Goal: Task Accomplishment & Management: Complete application form

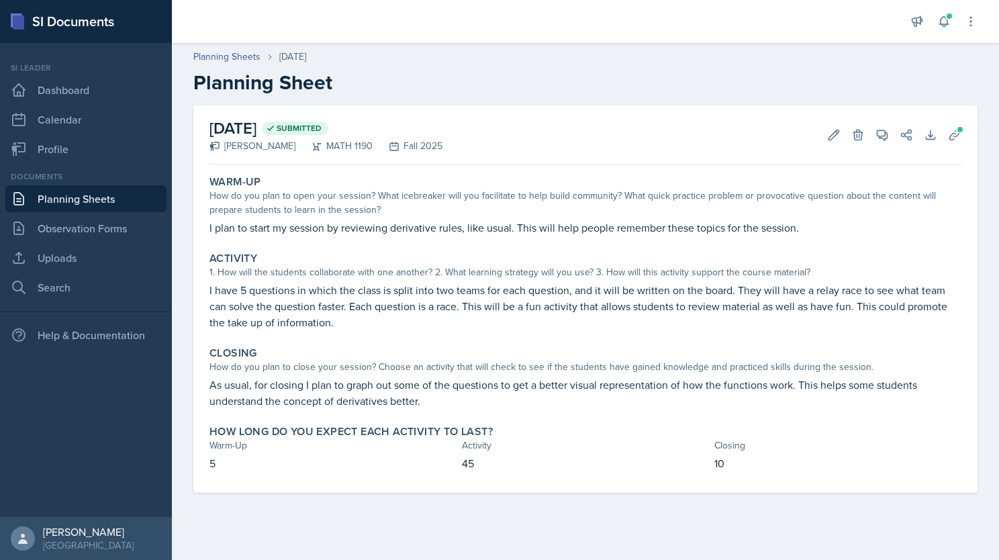
click at [87, 203] on link "Planning Sheets" at bounding box center [85, 198] width 161 height 27
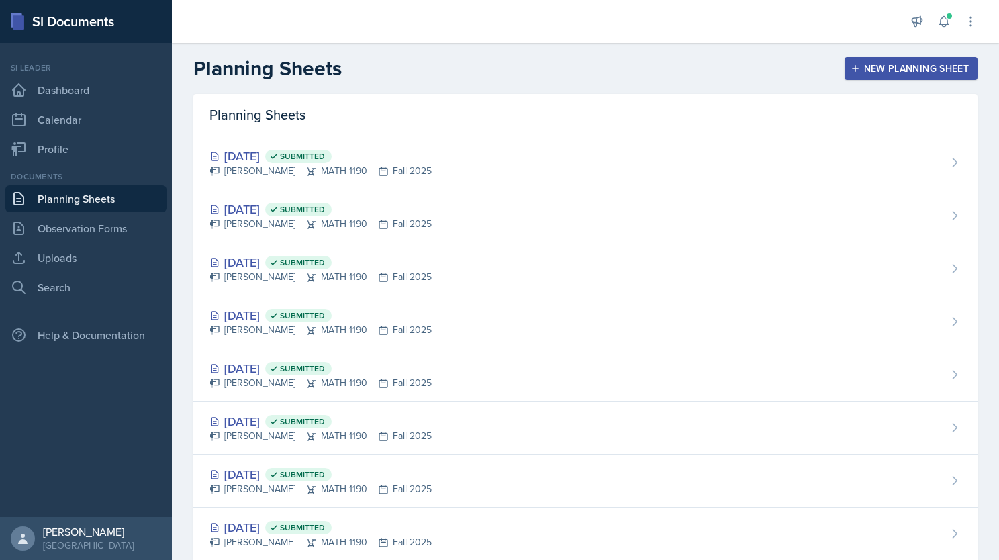
click at [911, 66] on div "New Planning Sheet" at bounding box center [912, 68] width 116 height 11
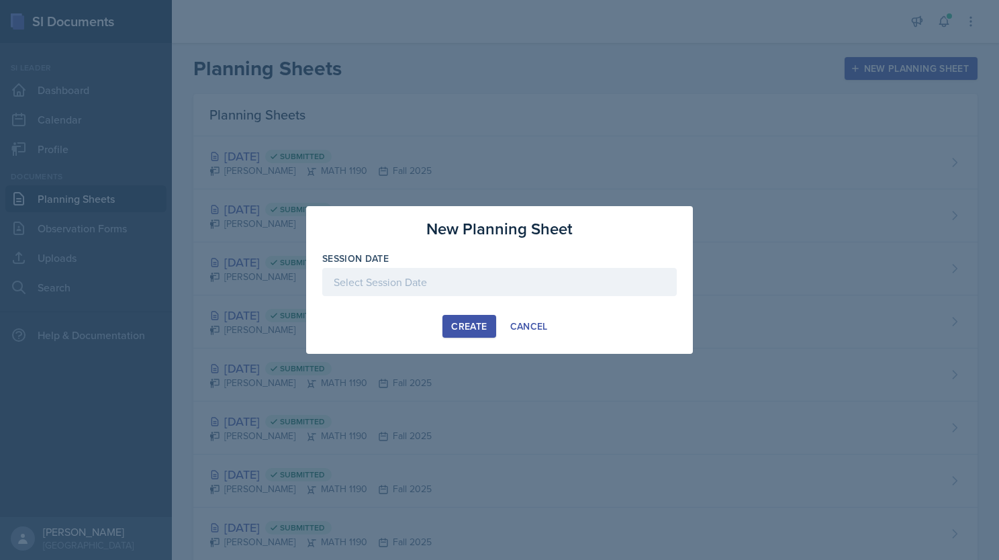
click at [445, 301] on div at bounding box center [499, 302] width 355 height 13
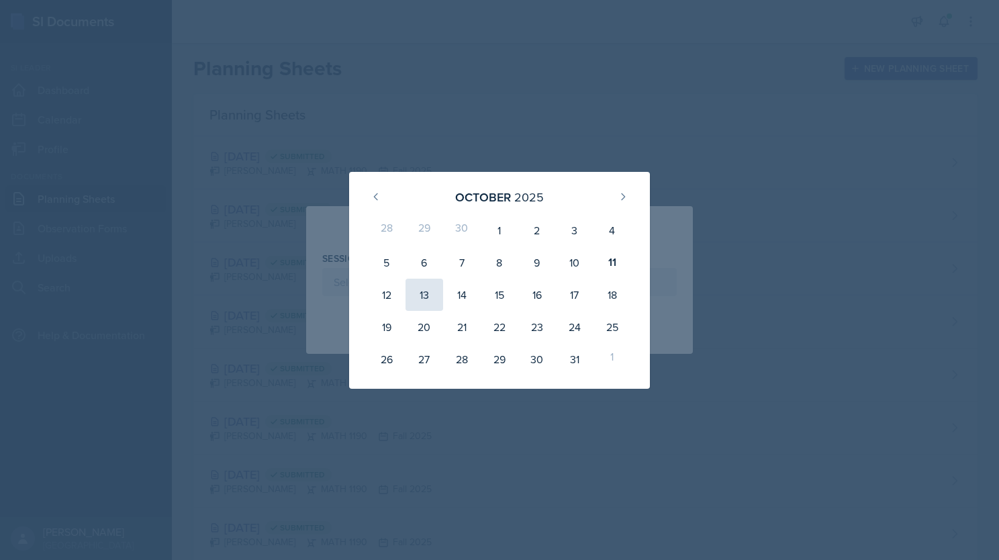
click at [430, 291] on div "13" at bounding box center [425, 295] width 38 height 32
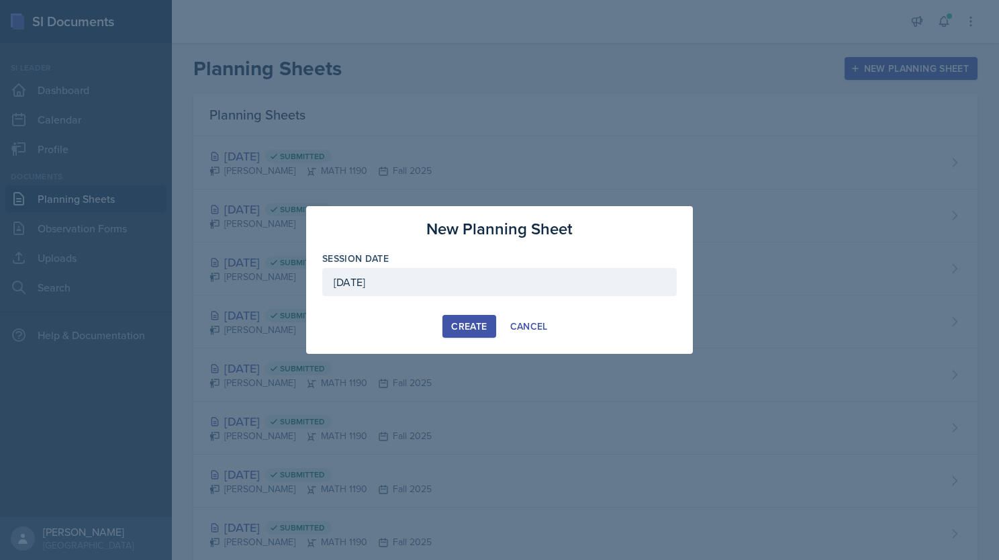
click at [398, 279] on div "[DATE]" at bounding box center [499, 282] width 355 height 28
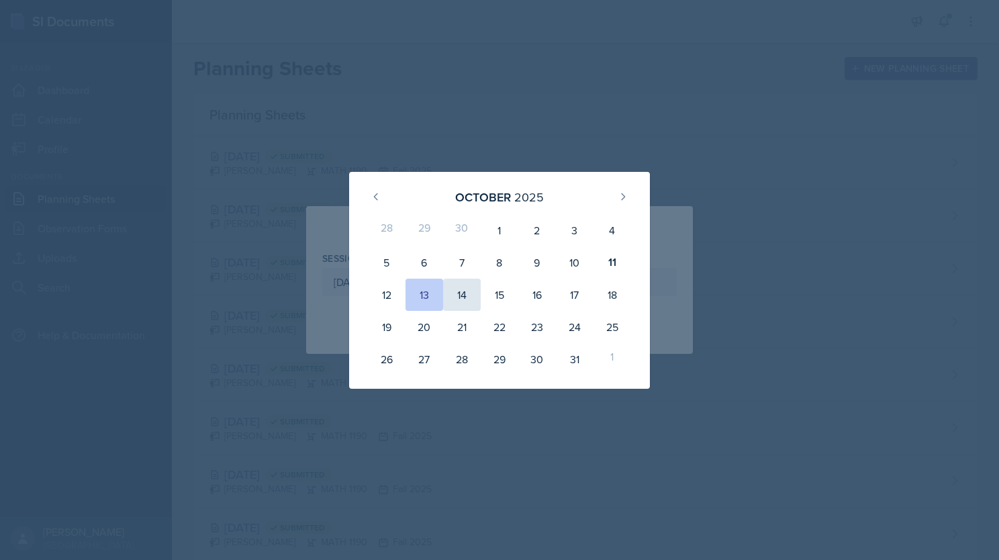
click at [469, 291] on div "14" at bounding box center [462, 295] width 38 height 32
type input "[DATE]"
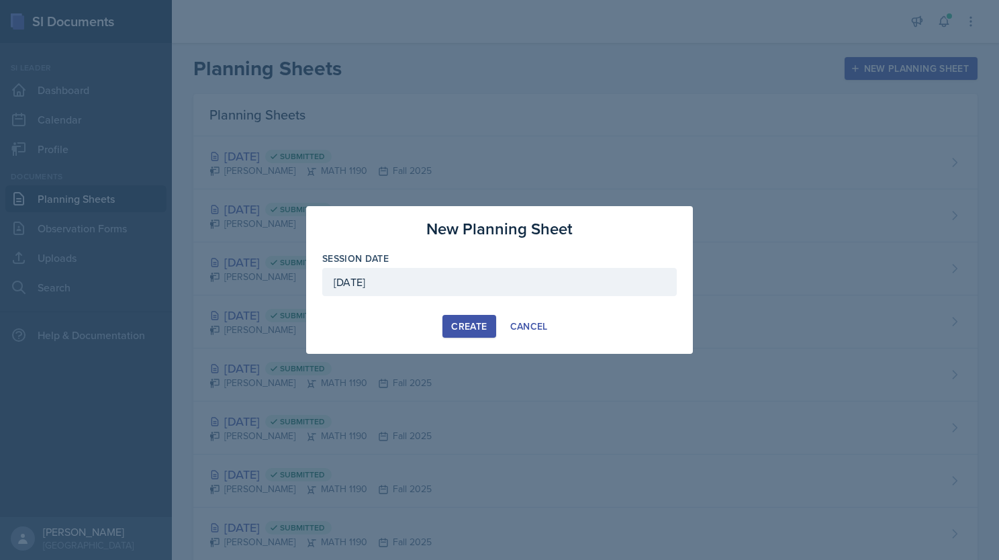
click at [479, 322] on div "Create" at bounding box center [469, 326] width 36 height 11
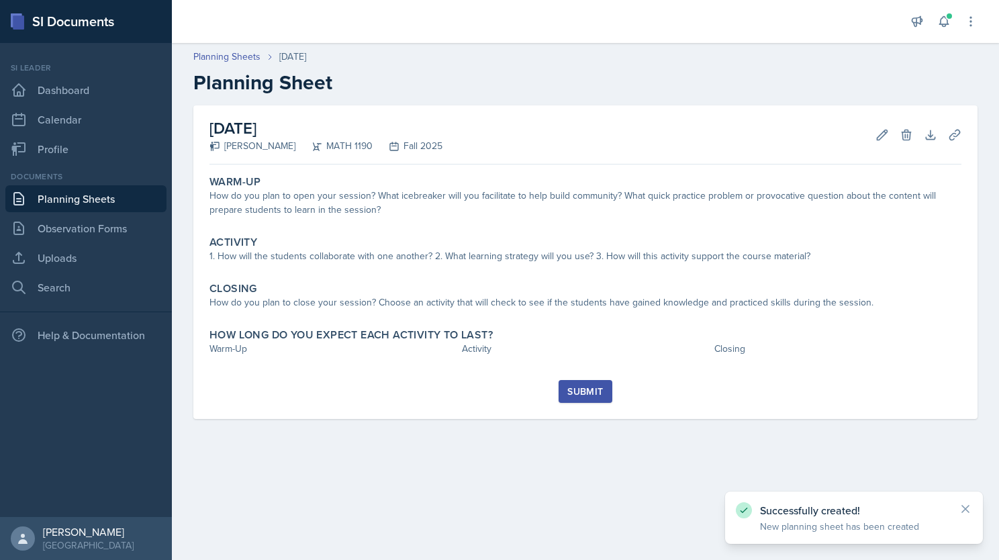
click at [86, 192] on link "Planning Sheets" at bounding box center [85, 198] width 161 height 27
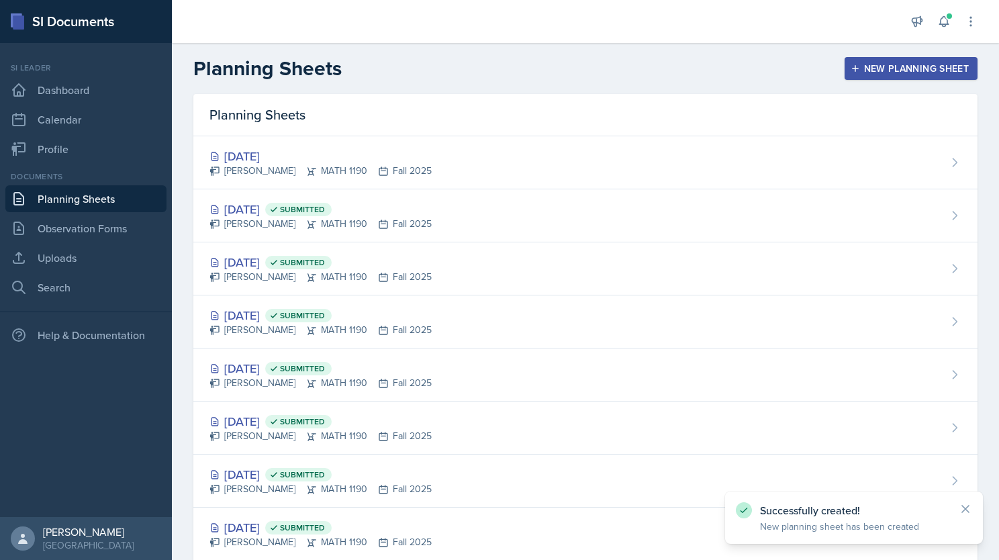
click at [889, 65] on div "New Planning Sheet" at bounding box center [912, 68] width 116 height 11
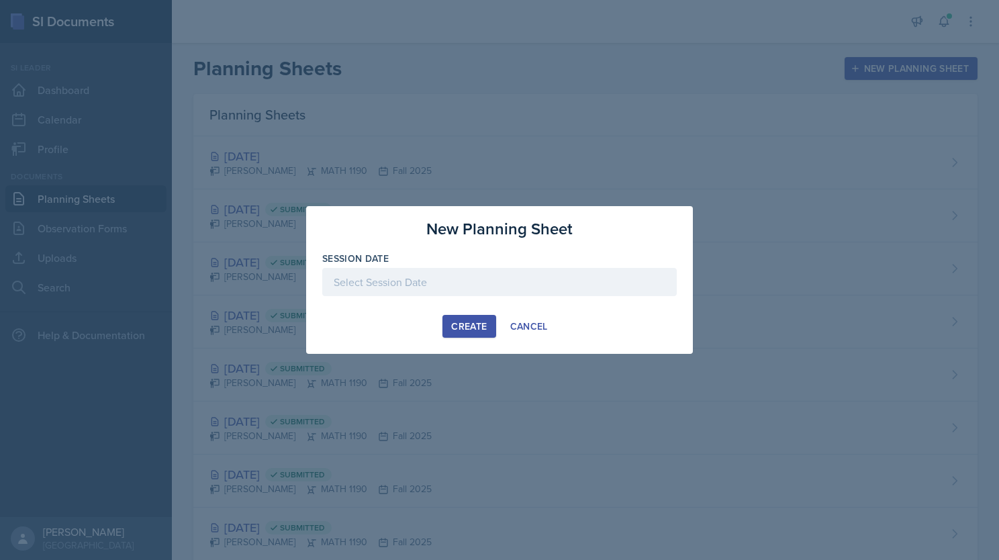
click at [447, 284] on div at bounding box center [499, 282] width 355 height 28
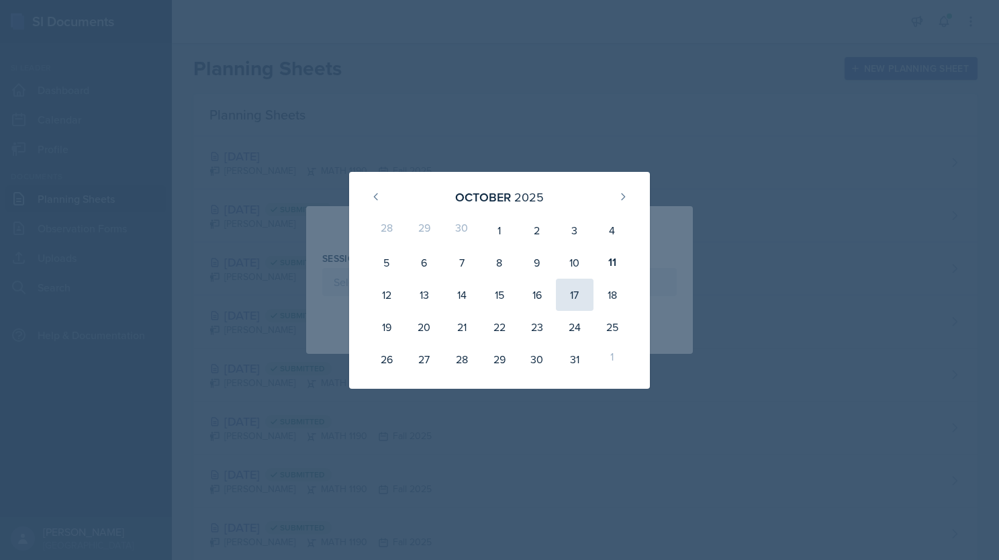
click at [575, 299] on div "17" at bounding box center [575, 295] width 38 height 32
type input "[DATE]"
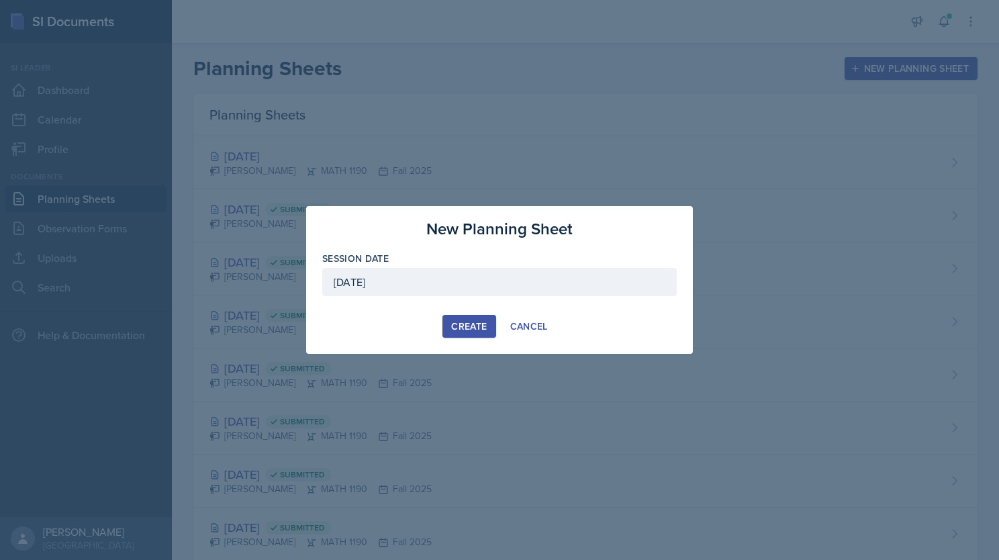
click at [455, 322] on div "Create" at bounding box center [469, 326] width 36 height 11
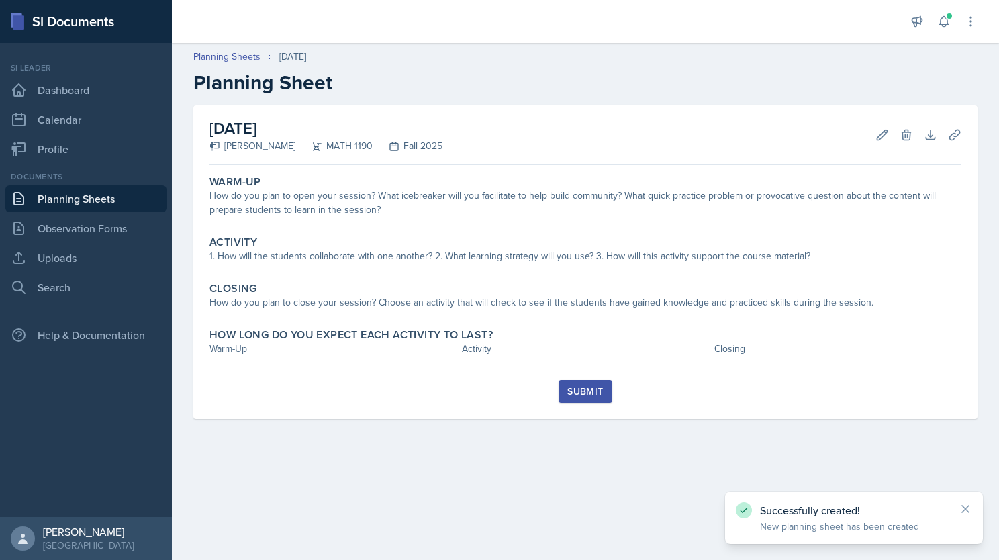
click at [70, 200] on link "Planning Sheets" at bounding box center [85, 198] width 161 height 27
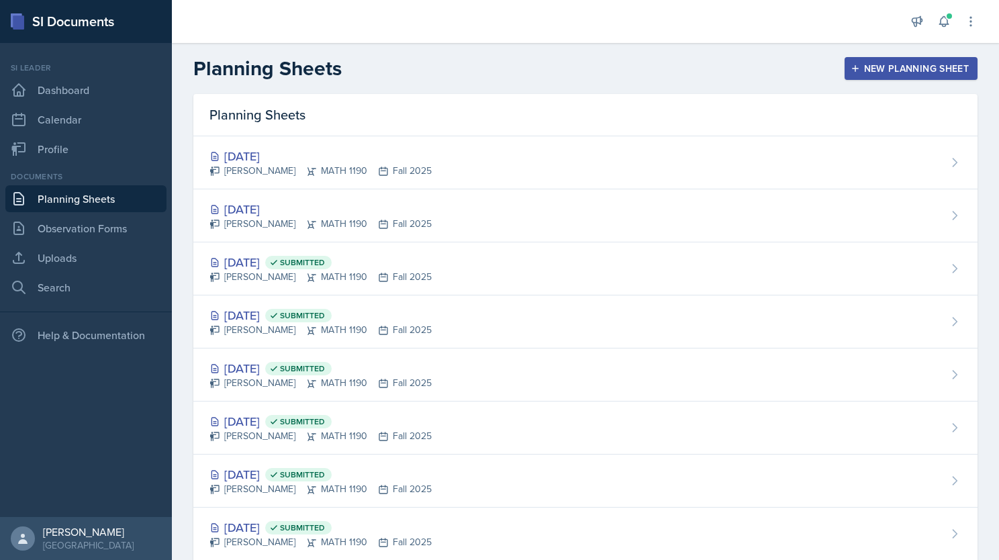
click at [420, 212] on div "[DATE]" at bounding box center [321, 209] width 222 height 18
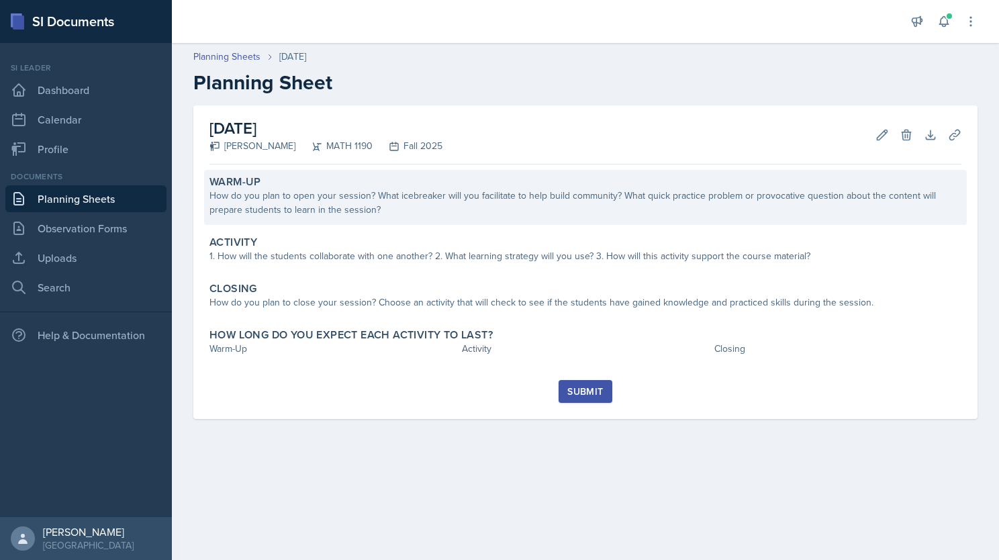
click at [369, 201] on div "How do you plan to open your session? What icebreaker will you facilitate to he…" at bounding box center [586, 203] width 752 height 28
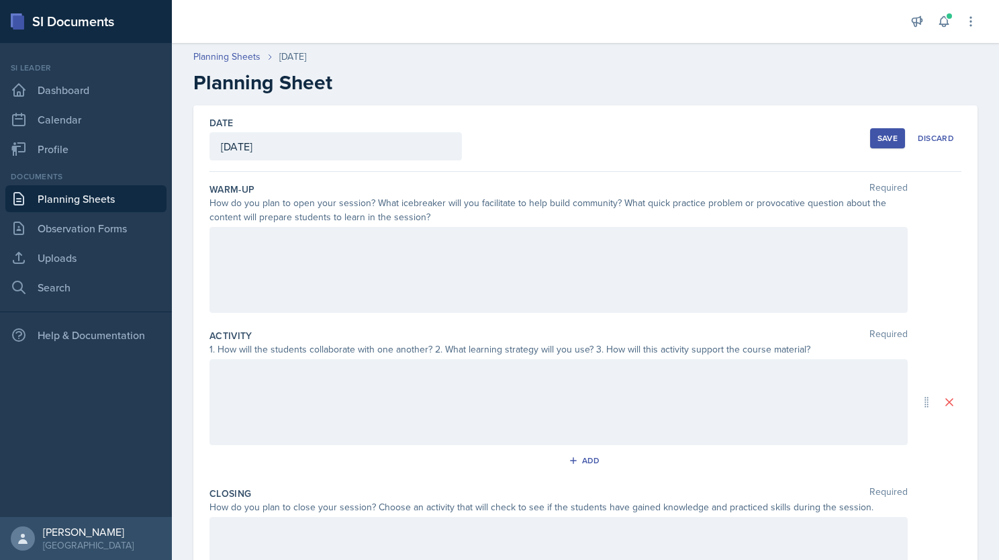
click at [362, 263] on div at bounding box center [559, 270] width 698 height 86
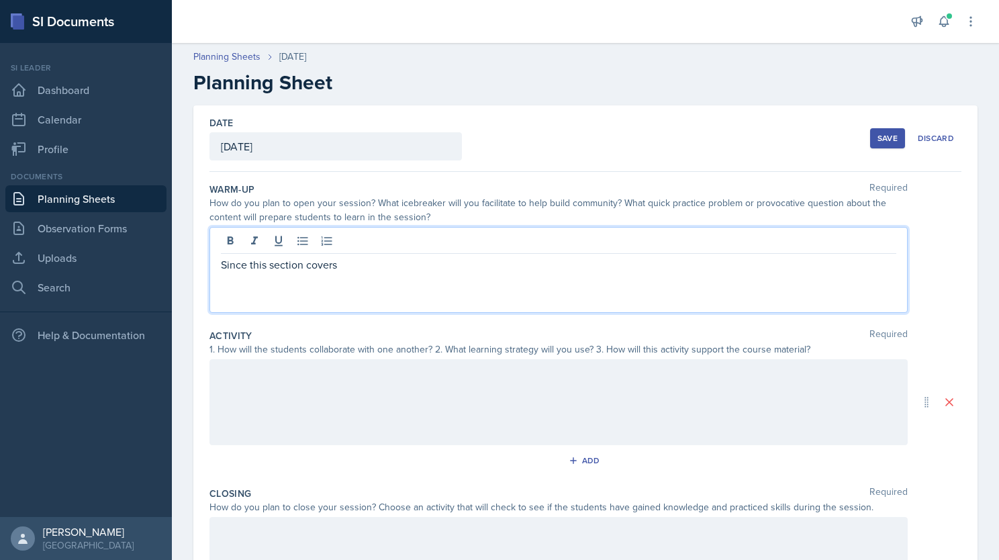
click at [369, 267] on p "Since this section covers" at bounding box center [559, 265] width 676 height 16
click at [582, 273] on div "Since this section covers related rates and has a lot to do with how dereivativ…" at bounding box center [559, 270] width 698 height 86
click at [711, 257] on p "Since this section covers related rates and has a lot to do with how derivative…" at bounding box center [559, 265] width 676 height 16
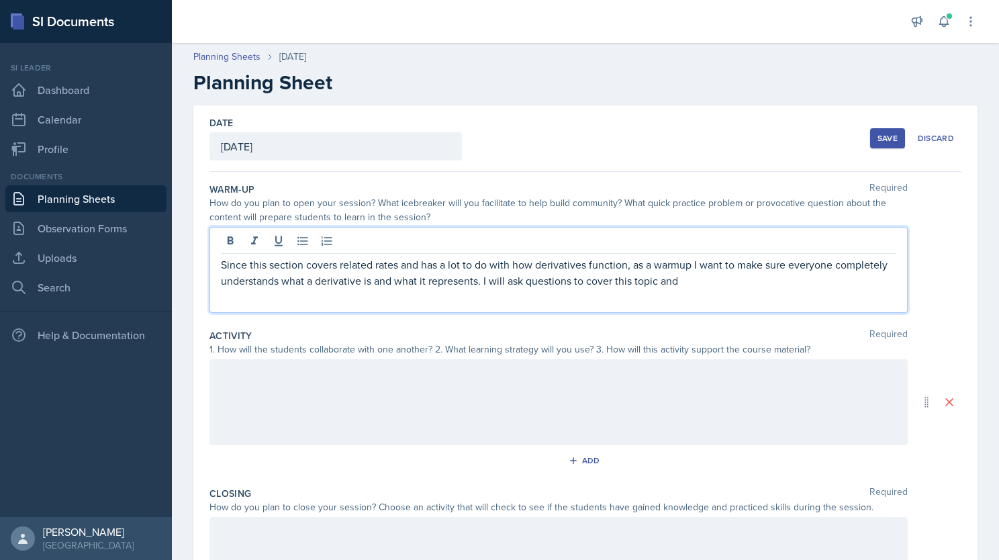
click at [753, 278] on p "Since this section covers related rates and has a lot to do with how derivative…" at bounding box center [559, 273] width 676 height 32
click at [767, 280] on p "Since this section covers related rates and has a lot to do with how derivative…" at bounding box center [559, 273] width 676 height 32
drag, startPoint x: 819, startPoint y: 279, endPoint x: 843, endPoint y: 283, distance: 24.5
click at [843, 283] on p "Since this section covers related rates and has a lot to do with how derivative…" at bounding box center [559, 273] width 676 height 32
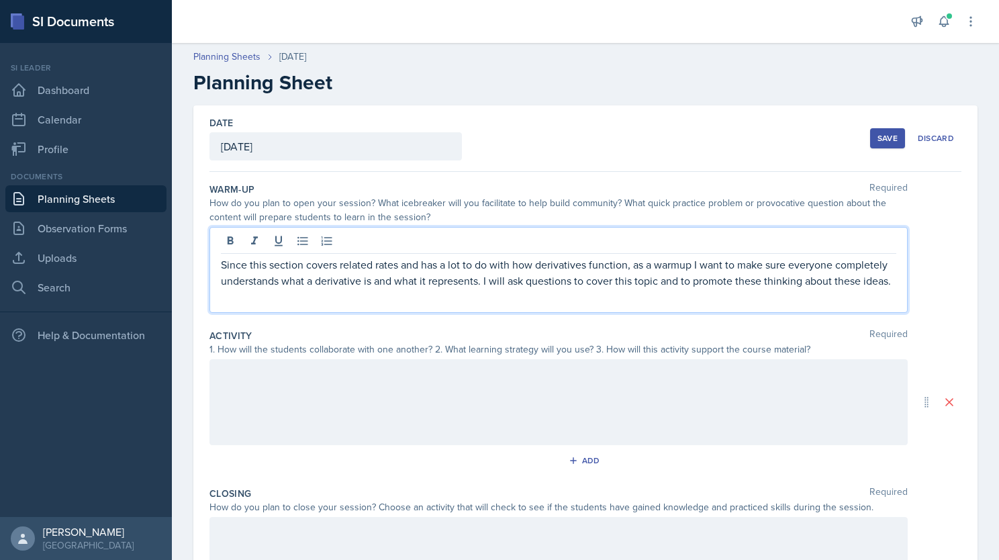
click at [487, 382] on div at bounding box center [559, 402] width 698 height 86
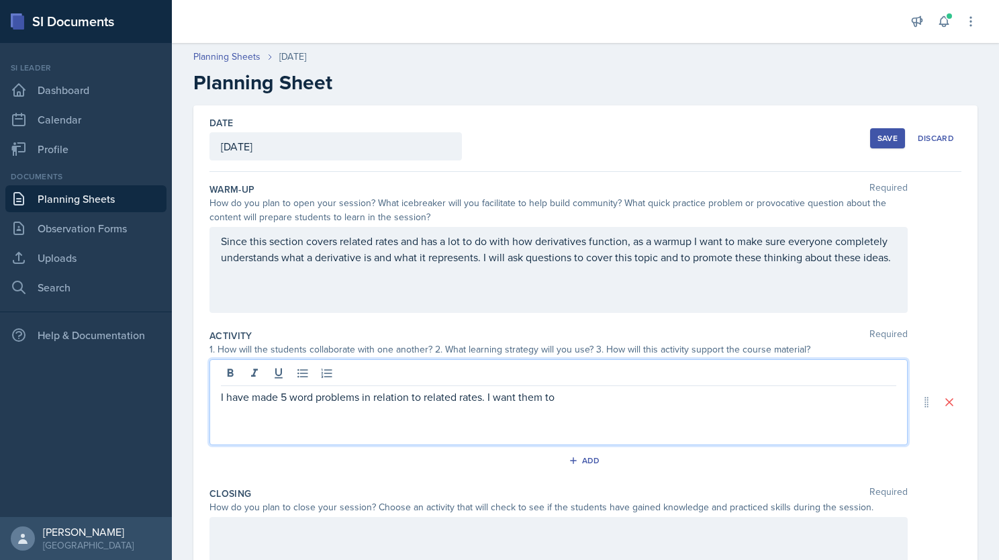
click at [591, 403] on p "I have made 5 word problems in relation to related rates. I want them to" at bounding box center [559, 397] width 676 height 16
click at [790, 398] on p "I have made 5-word problems in relation to related rates. I want them to work t…" at bounding box center [559, 397] width 676 height 16
click at [878, 397] on p "I have made 5-word problems in relation to related rates. I want them to work t…" at bounding box center [559, 405] width 676 height 32
click at [304, 418] on p "I have made 5-word problems in relation to related rates. I want them to work t…" at bounding box center [559, 405] width 676 height 32
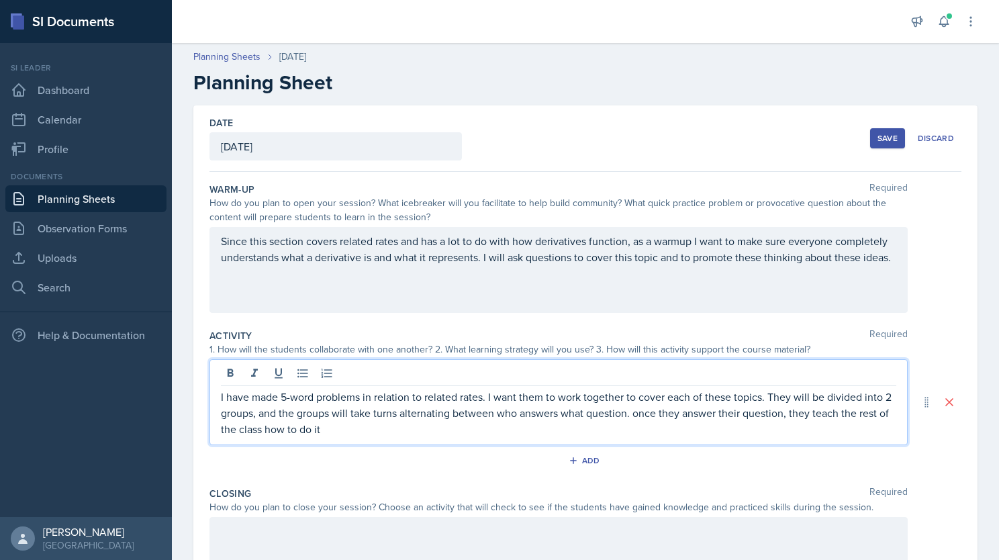
click at [379, 418] on p "I have made 5-word problems in relation to related rates. I want them to work t…" at bounding box center [559, 413] width 676 height 48
click at [382, 431] on p "I have made 5-word problems in relation to related rates. I want them to work t…" at bounding box center [559, 413] width 676 height 48
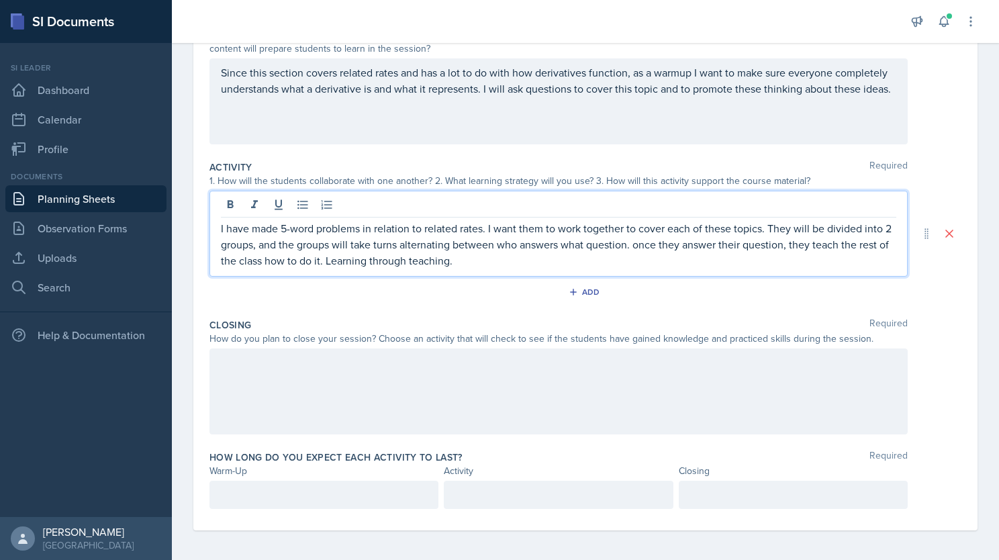
scroll to position [170, 0]
click at [306, 377] on div at bounding box center [559, 390] width 698 height 86
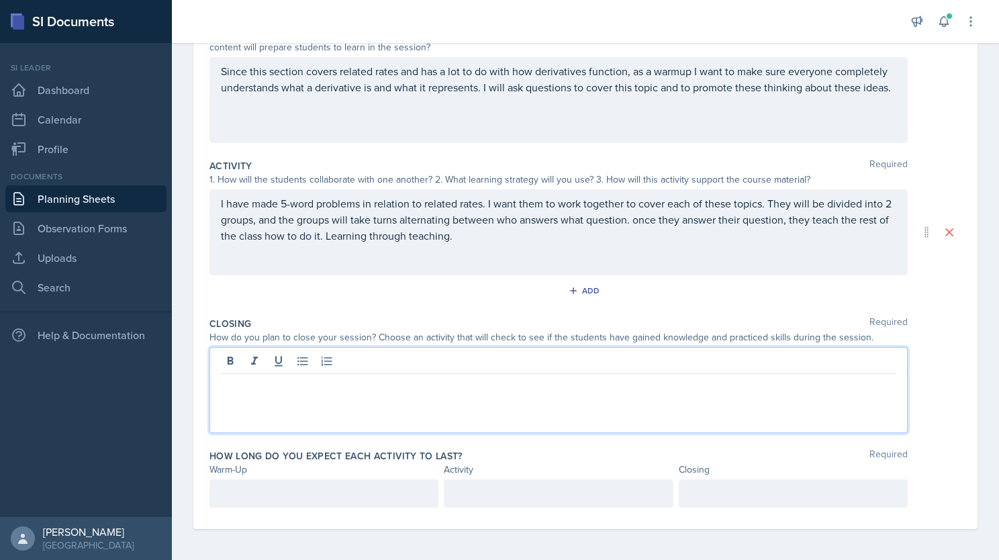
scroll to position [193, 0]
click at [307, 485] on p at bounding box center [324, 492] width 206 height 16
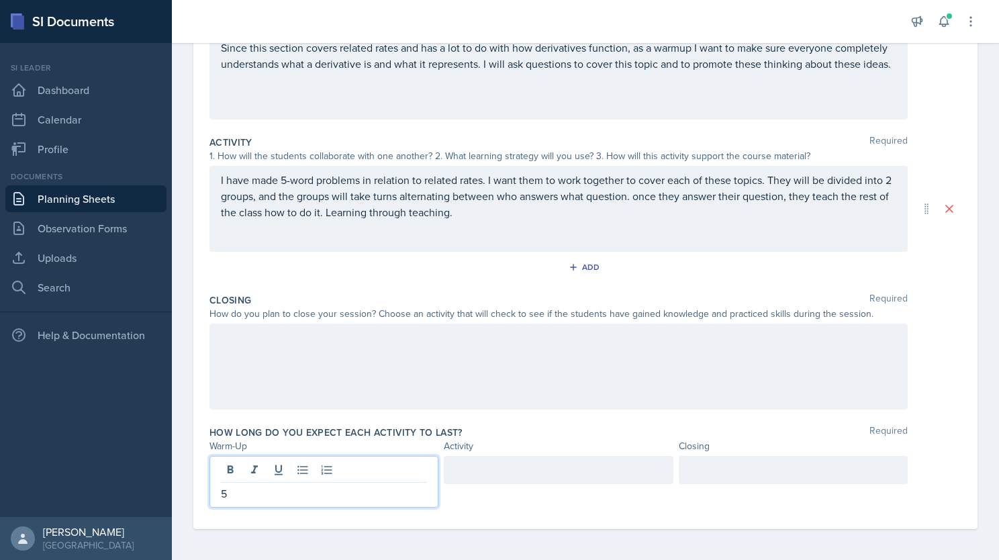
click at [494, 466] on div at bounding box center [558, 470] width 229 height 28
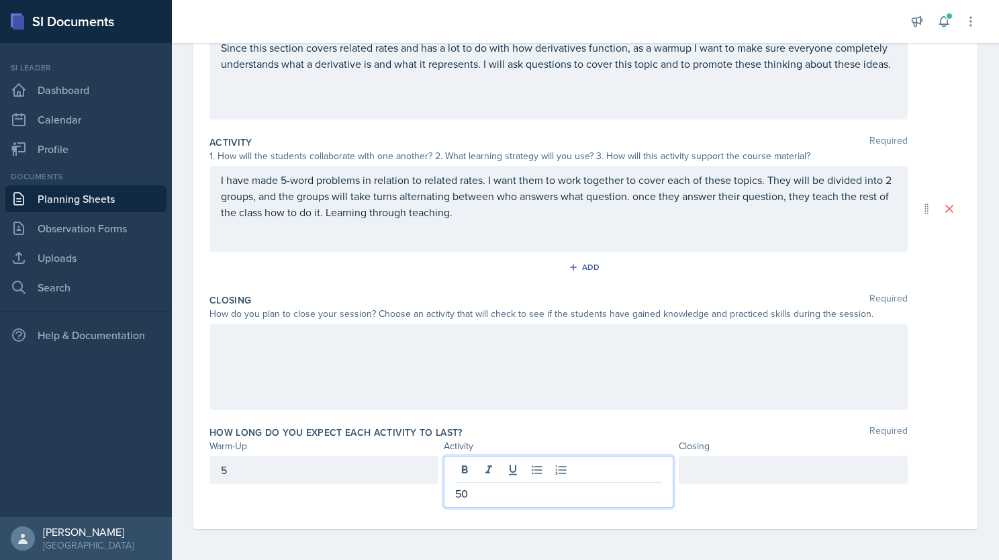
click at [747, 468] on div at bounding box center [793, 470] width 229 height 28
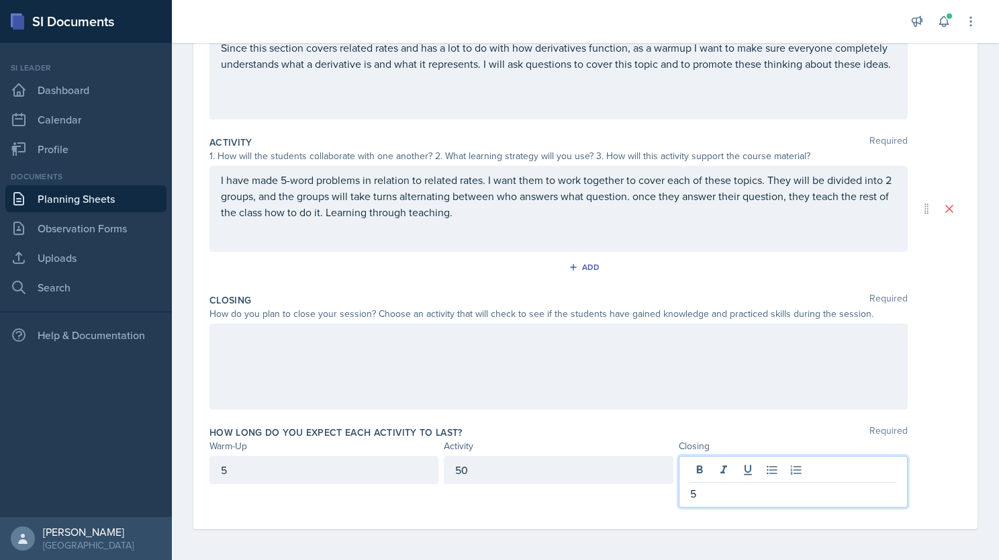
click at [399, 374] on div at bounding box center [559, 367] width 698 height 86
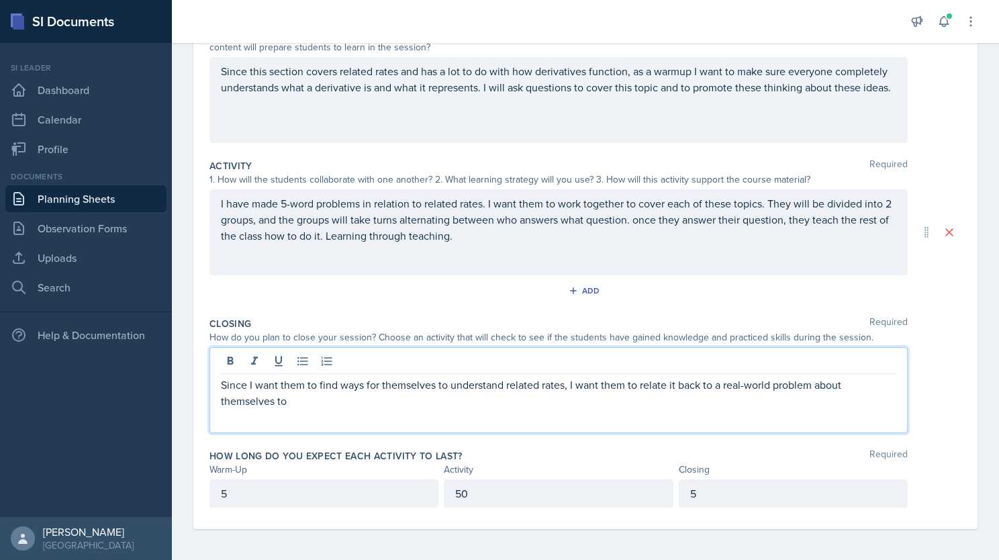
click at [341, 403] on p "Since I want them to find ways for themselves to understand related rates, I wa…" at bounding box center [559, 393] width 676 height 32
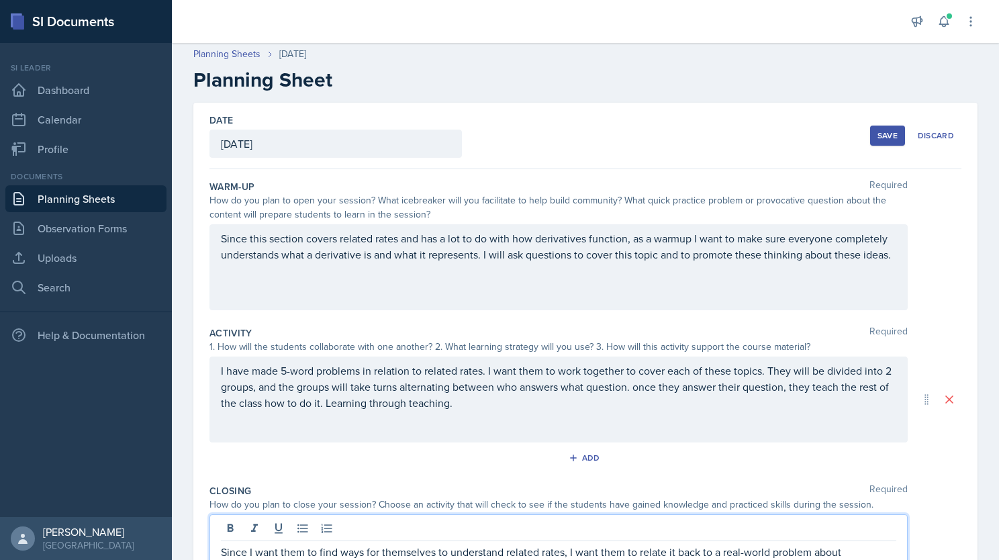
scroll to position [0, 0]
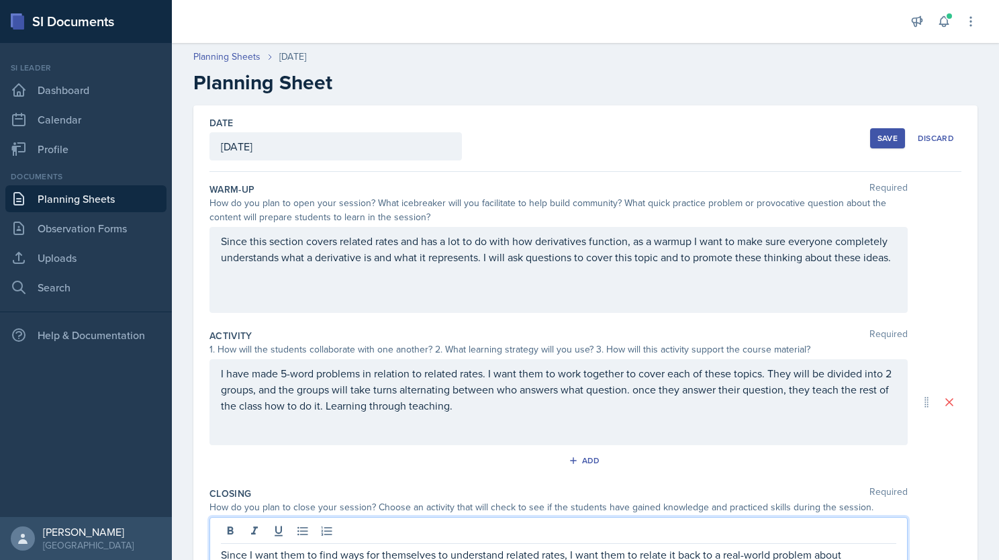
click at [873, 144] on button "Save" at bounding box center [887, 138] width 35 height 20
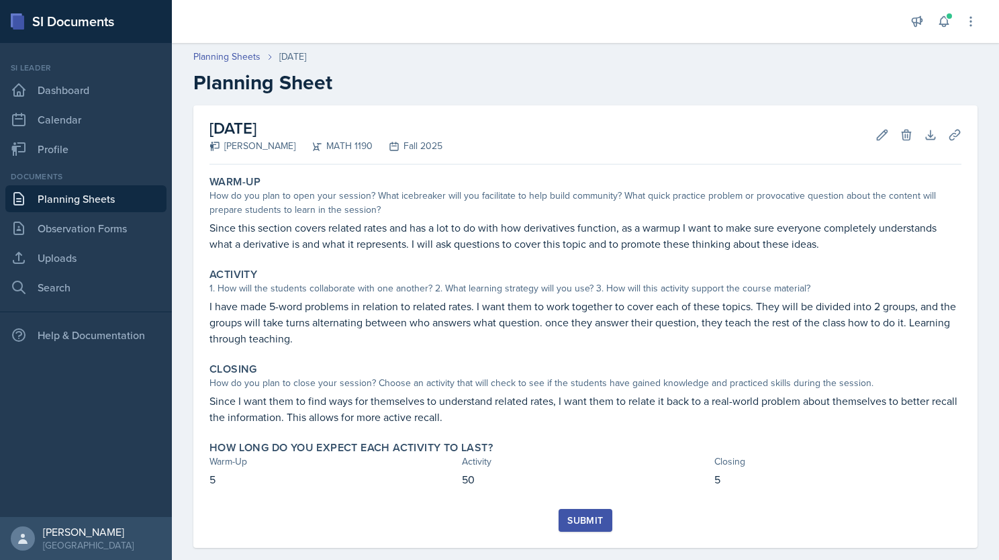
click at [101, 200] on link "Planning Sheets" at bounding box center [85, 198] width 161 height 27
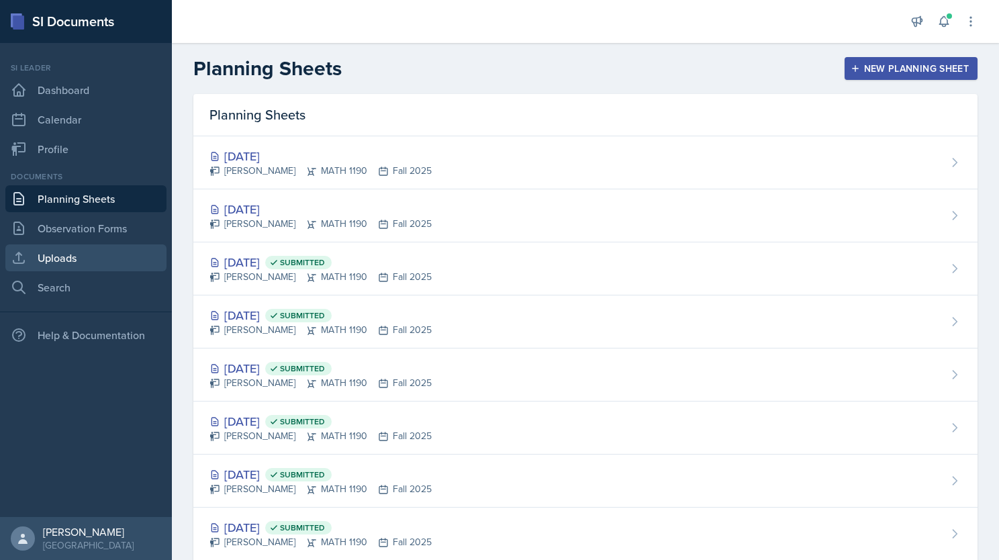
click at [71, 259] on link "Uploads" at bounding box center [85, 257] width 161 height 27
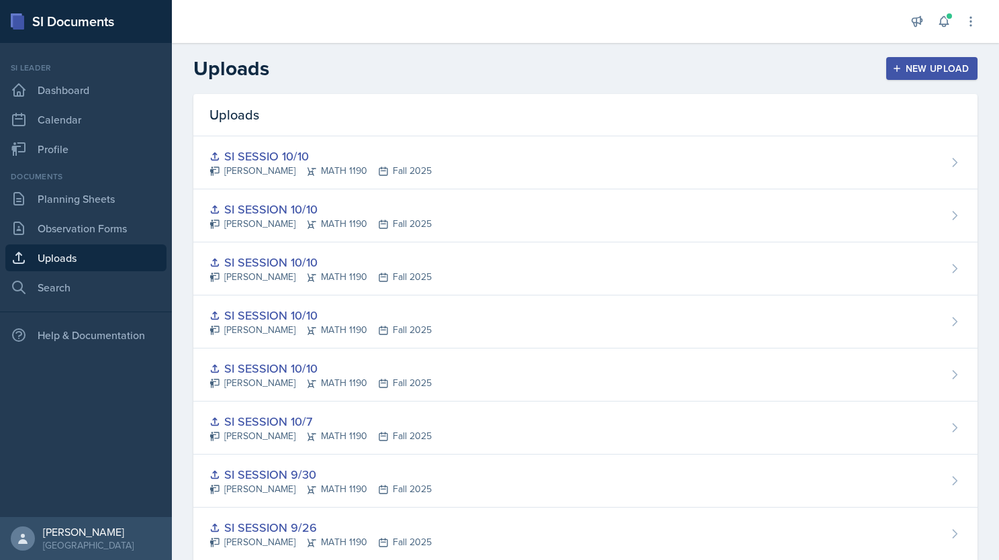
click at [909, 66] on div "New Upload" at bounding box center [932, 68] width 75 height 11
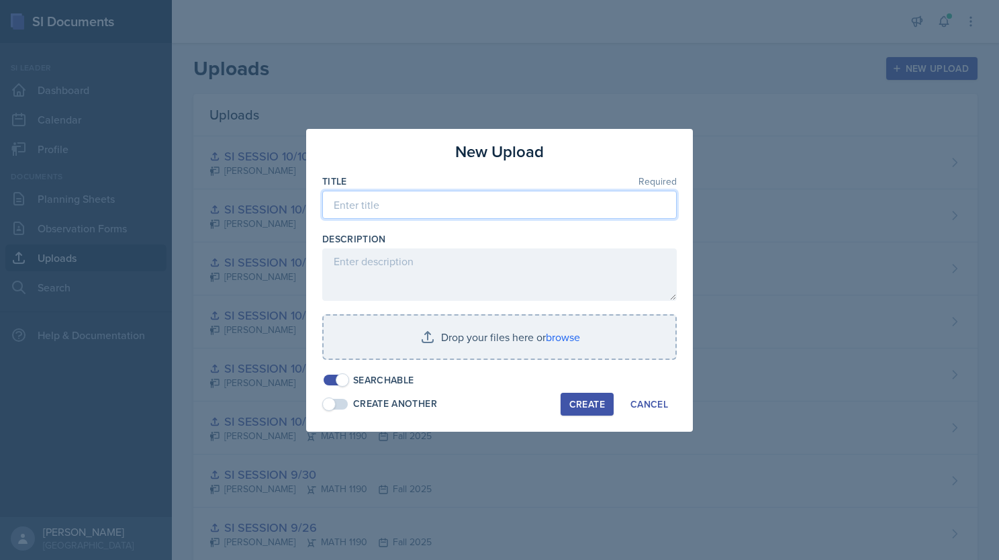
click at [427, 210] on input at bounding box center [499, 205] width 355 height 28
drag, startPoint x: 443, startPoint y: 203, endPoint x: 292, endPoint y: 214, distance: 151.4
click at [292, 214] on div "New Upload Title Required SI SESSION 10/14 Description Drop your files here or …" at bounding box center [499, 280] width 999 height 560
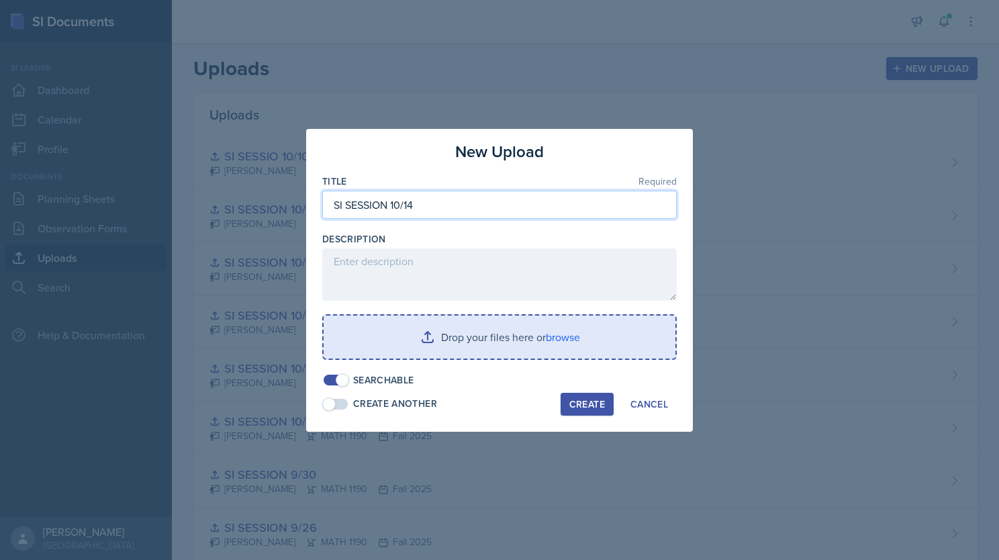
type input "SI SESSION 10/14"
click at [521, 340] on input "file" at bounding box center [500, 337] width 352 height 43
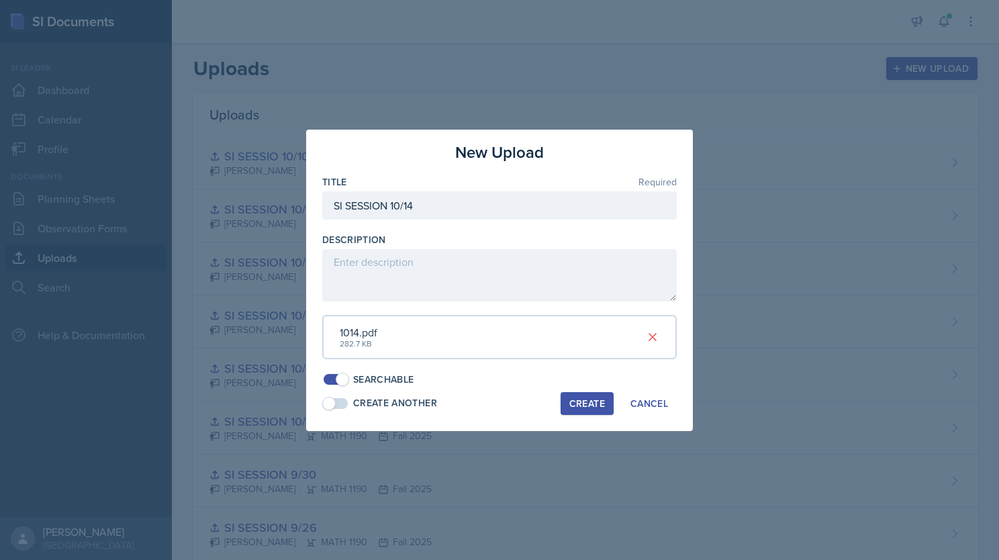
click at [591, 401] on div "Create" at bounding box center [587, 403] width 36 height 11
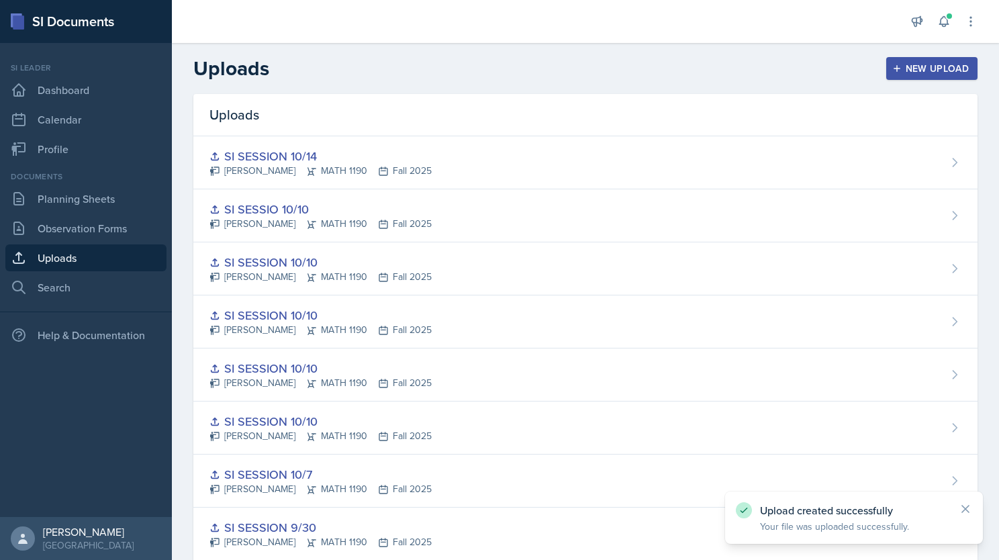
click at [924, 66] on div "New Upload" at bounding box center [932, 68] width 75 height 11
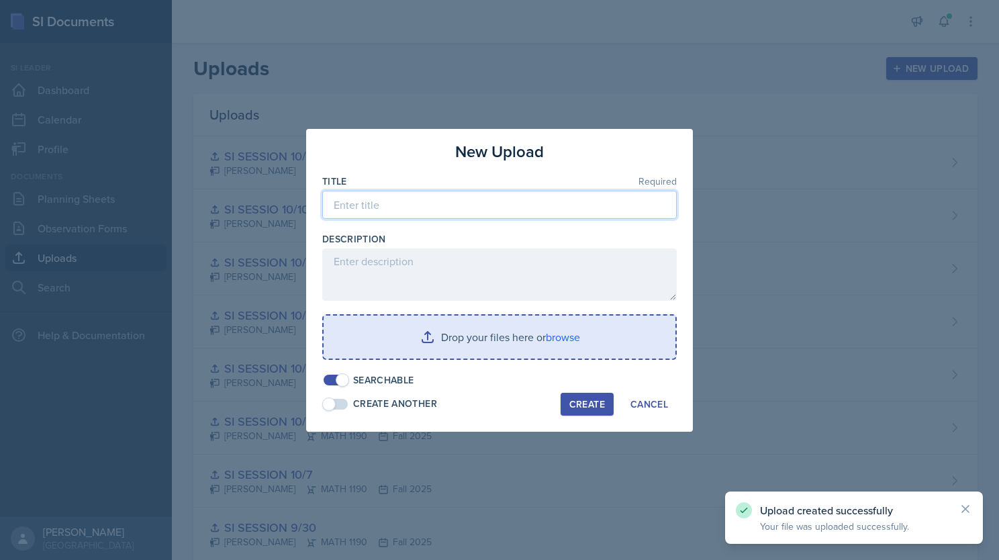
click at [413, 204] on input at bounding box center [499, 205] width 355 height 28
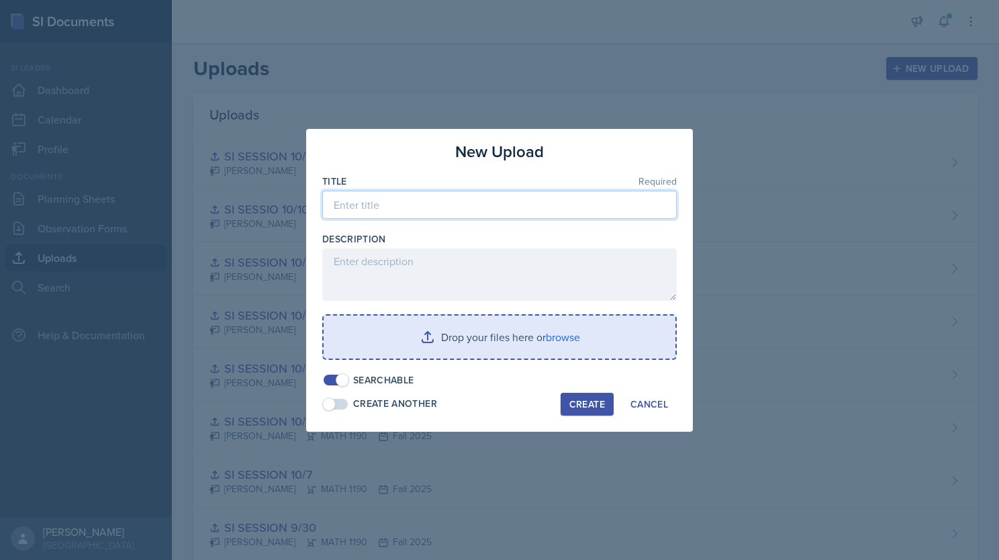
paste input "SI SESSION 10/14"
type input "SI SESSION 10/17"
click at [470, 346] on input "file" at bounding box center [500, 337] width 352 height 43
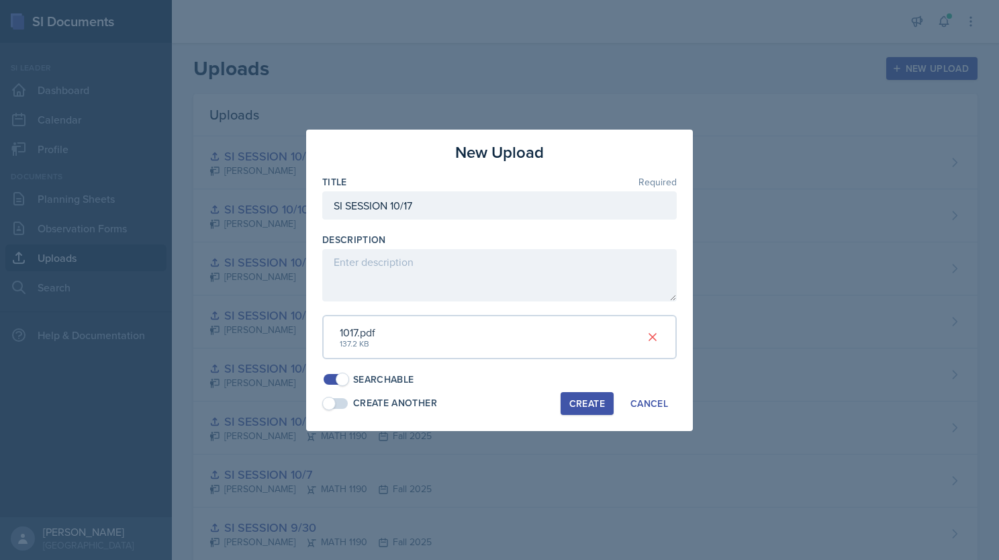
click at [592, 404] on div "Create" at bounding box center [587, 403] width 36 height 11
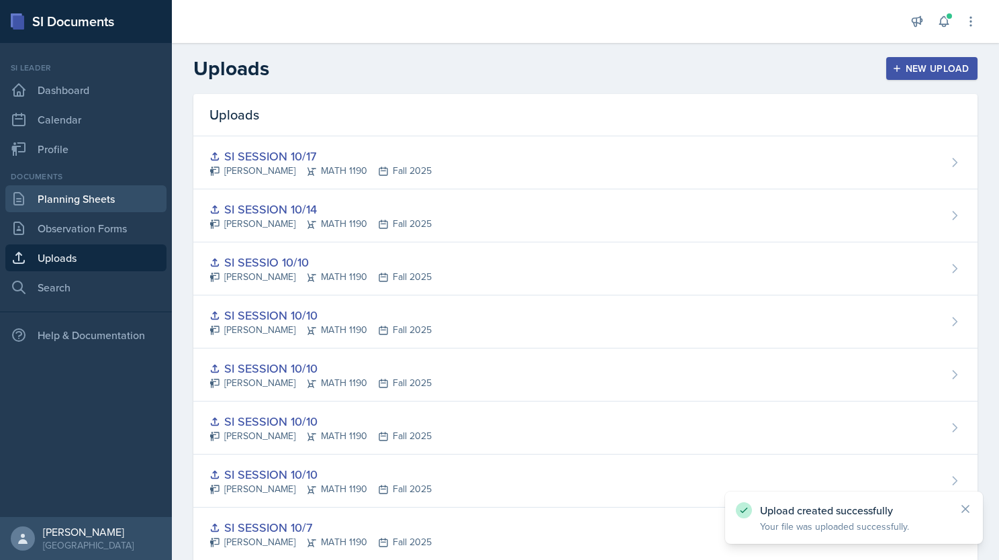
click at [92, 203] on link "Planning Sheets" at bounding box center [85, 198] width 161 height 27
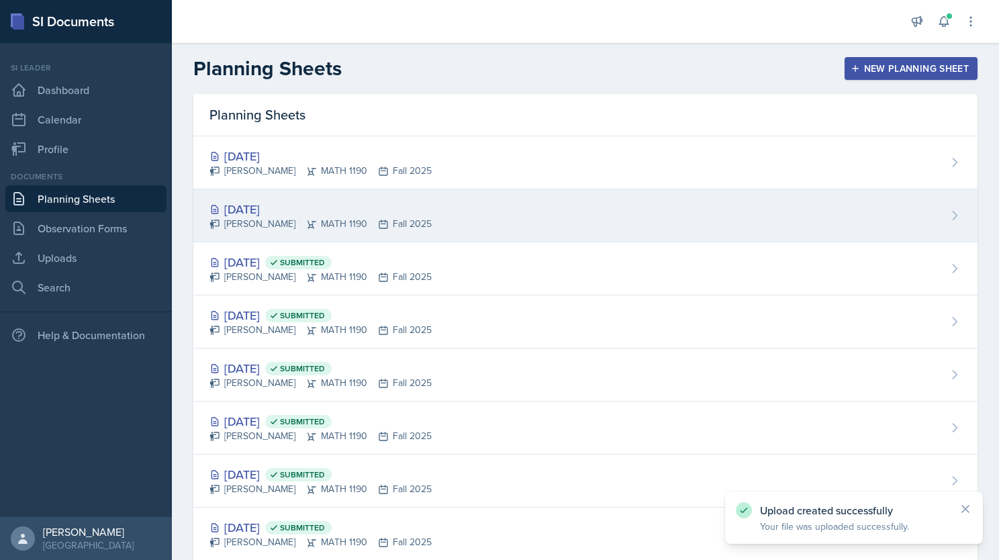
click at [400, 204] on div "[DATE]" at bounding box center [321, 209] width 222 height 18
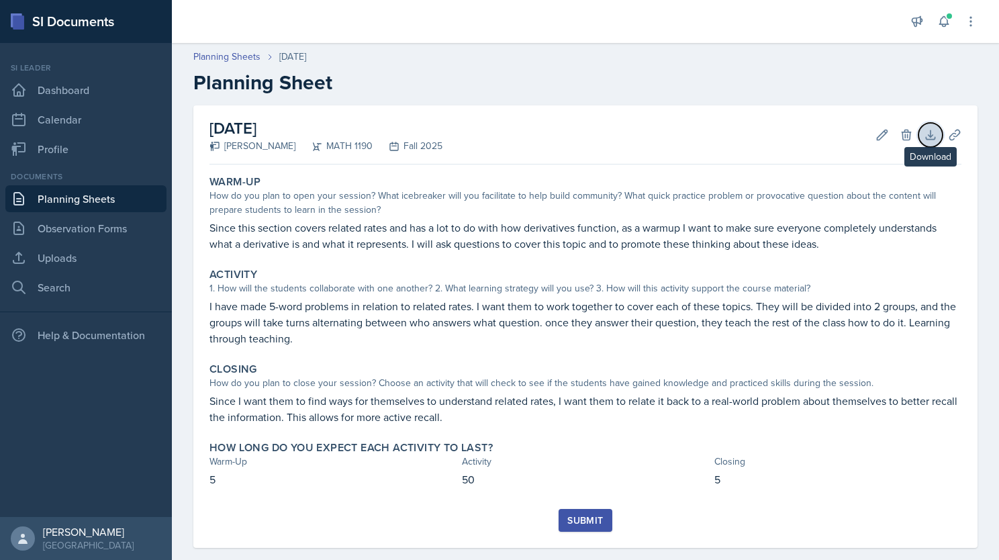
click at [924, 134] on icon at bounding box center [930, 134] width 13 height 13
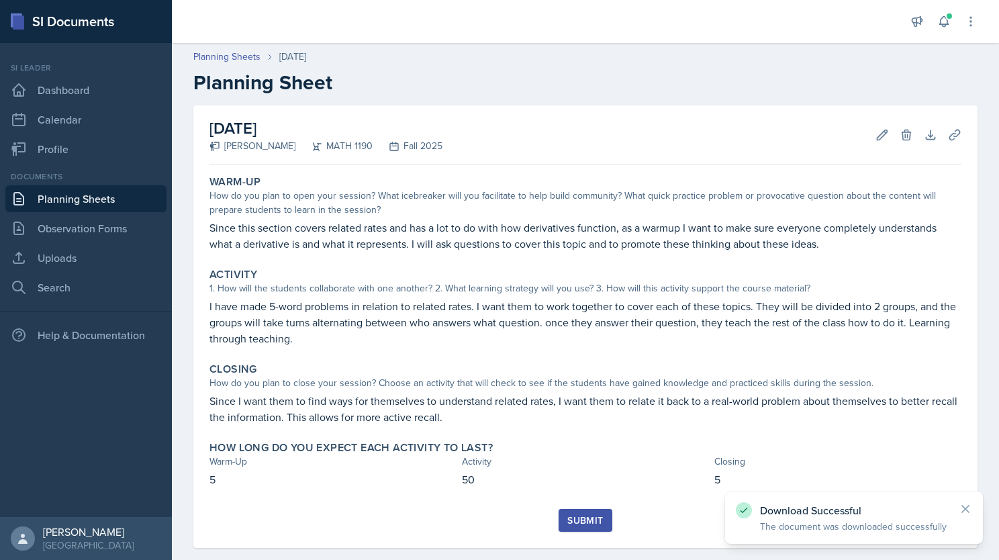
click at [675, 90] on h2 "Planning Sheet" at bounding box center [585, 83] width 784 height 24
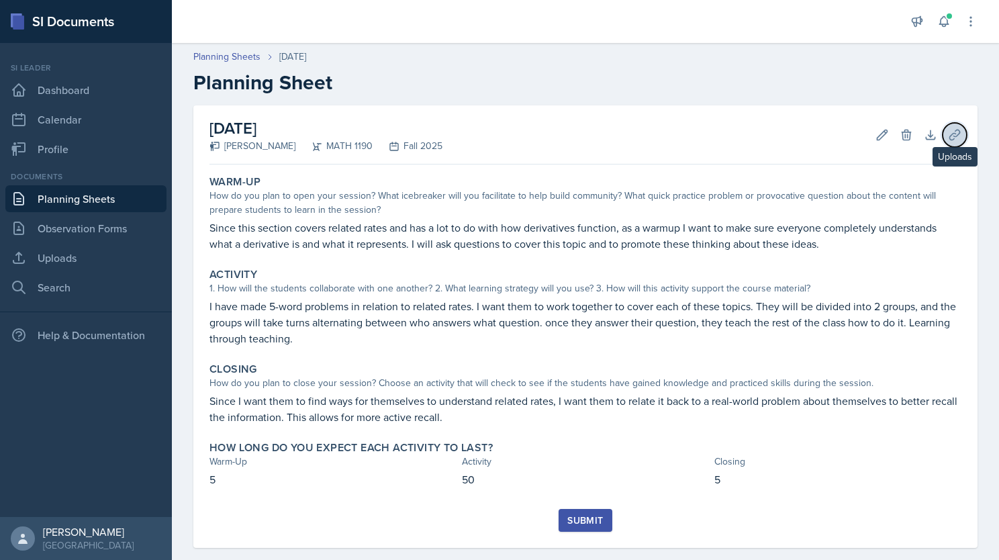
click at [948, 128] on icon at bounding box center [954, 134] width 13 height 13
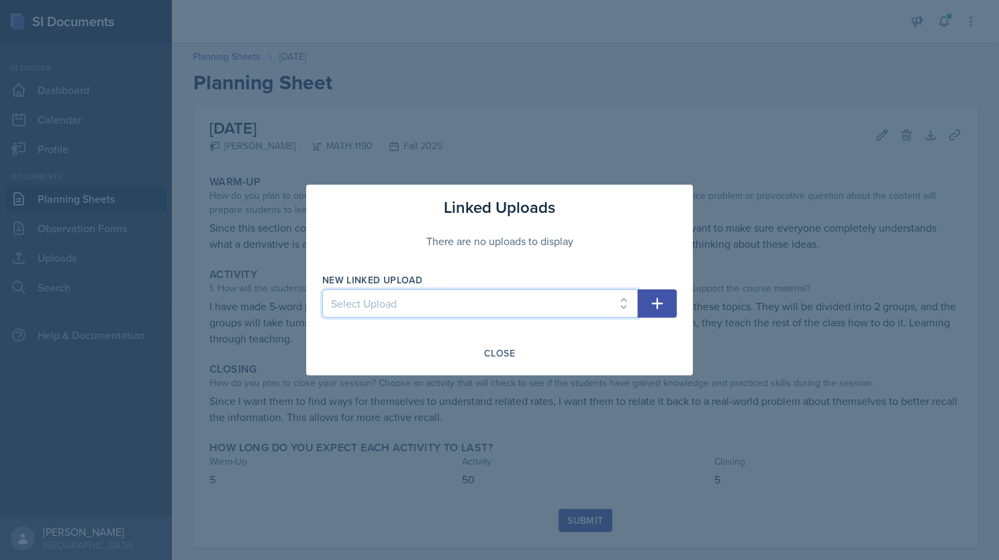
click at [439, 298] on select "Select Upload SI session 1 review session SI session [DATE] SI SESSION 9/2 SI S…" at bounding box center [480, 303] width 316 height 28
select select "a3468f1e-a36f-4e90-9514-caf3f47bcc50"
click at [322, 289] on select "Select Upload SI session 1 review session SI session [DATE] SI SESSION 9/2 SI S…" at bounding box center [480, 303] width 316 height 28
click at [655, 305] on icon "button" at bounding box center [657, 303] width 16 height 16
select select
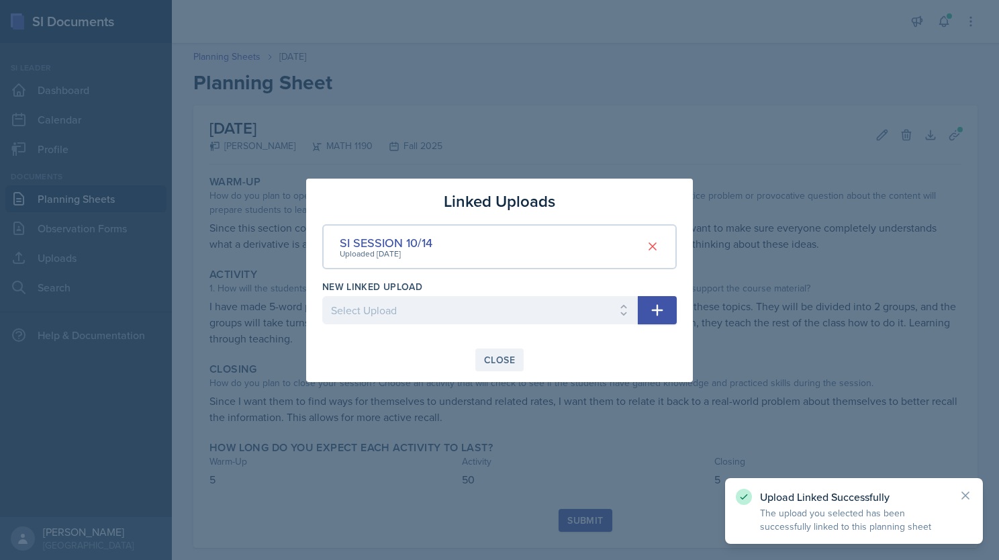
click at [497, 355] on div "Close" at bounding box center [499, 360] width 31 height 11
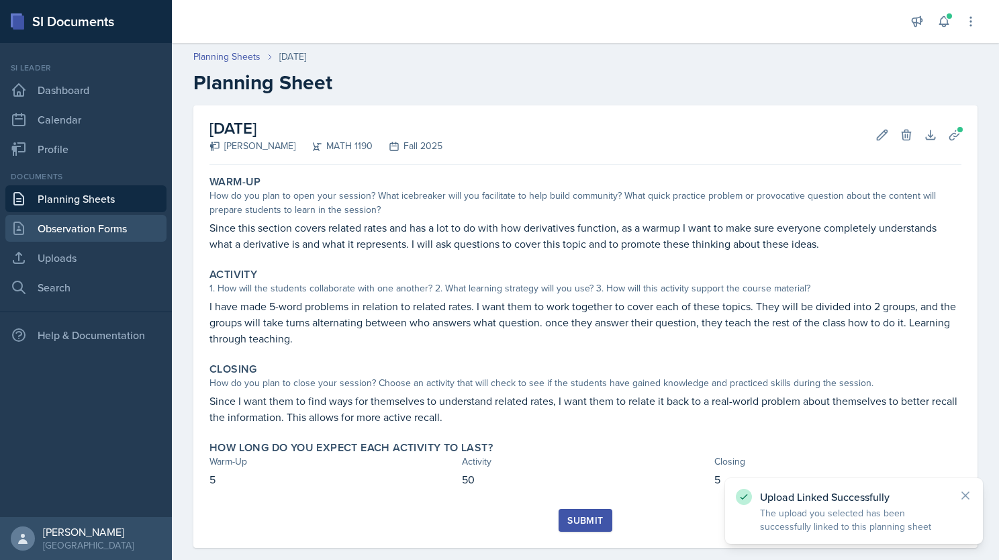
click at [62, 224] on link "Observation Forms" at bounding box center [85, 228] width 161 height 27
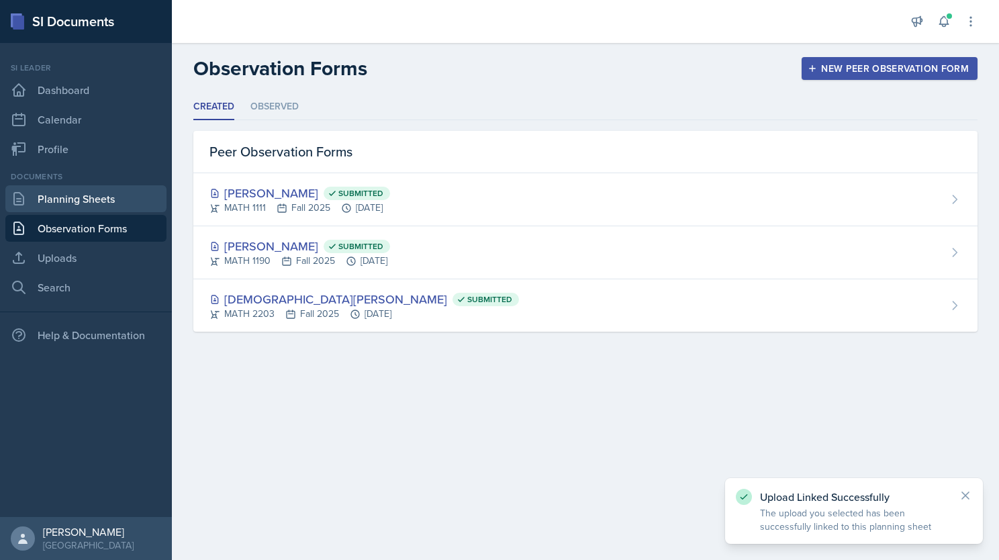
click at [65, 201] on link "Planning Sheets" at bounding box center [85, 198] width 161 height 27
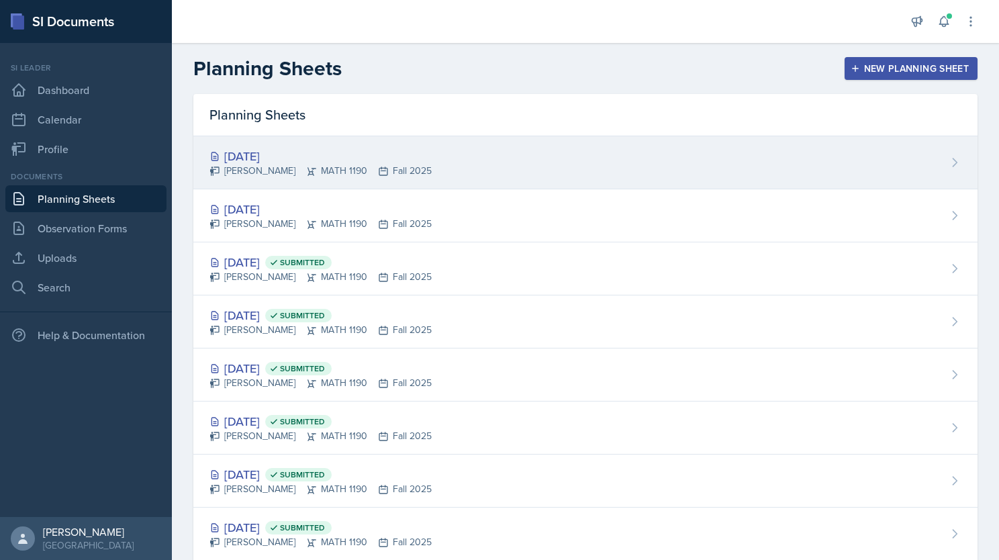
click at [344, 156] on div "[DATE]" at bounding box center [321, 156] width 222 height 18
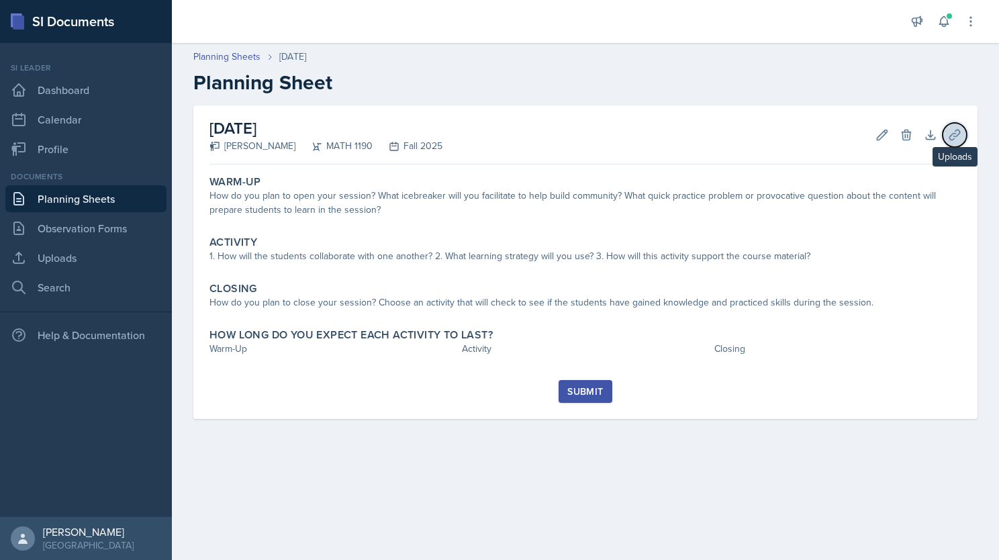
click at [959, 133] on icon at bounding box center [955, 135] width 10 height 10
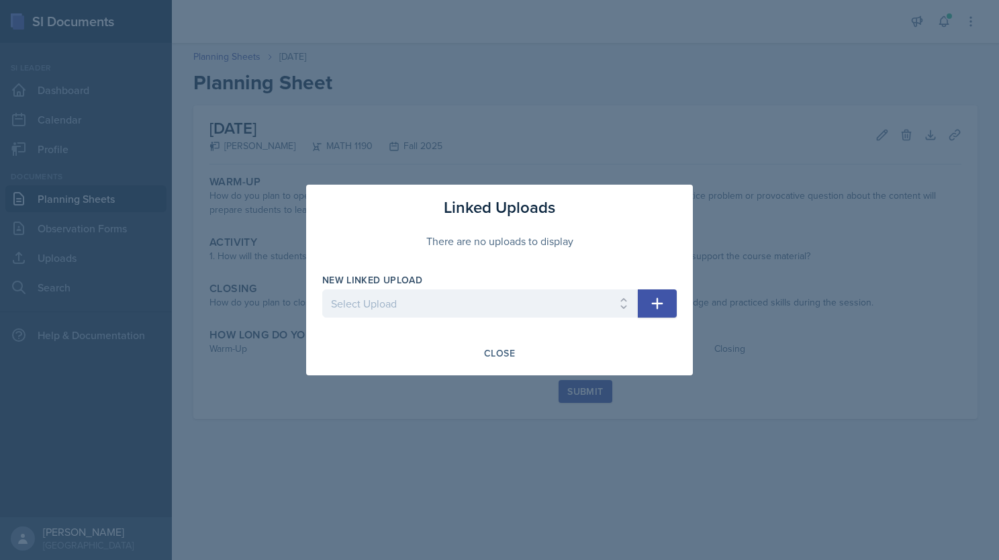
click at [669, 302] on button "button" at bounding box center [657, 303] width 39 height 28
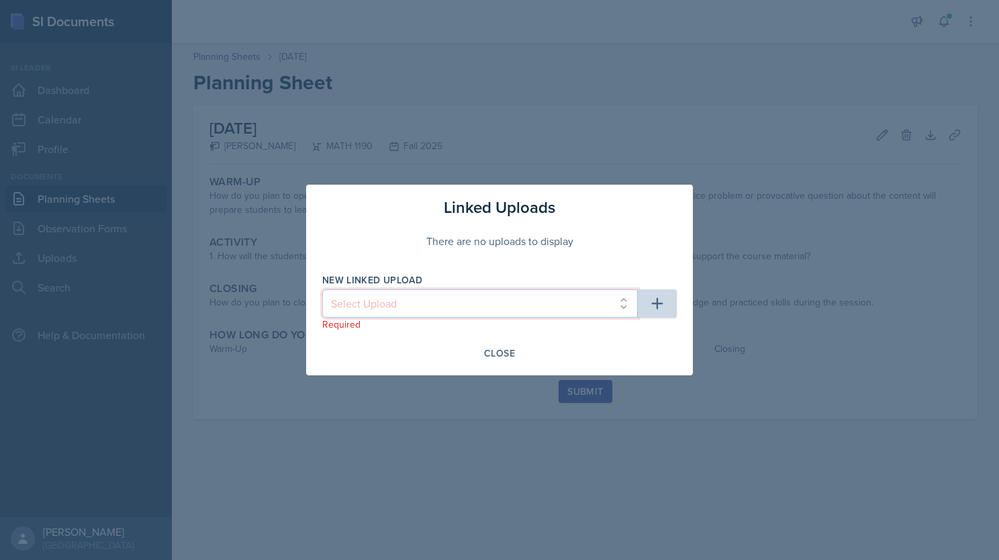
click at [589, 302] on select "Select Upload SI session 1 review session SI session [DATE] SI SESSION 9/2 SI S…" at bounding box center [480, 303] width 316 height 28
select select "7166d97f-2cd8-4178-b0fc-f55e1262bfac"
click at [322, 289] on select "Select Upload SI session 1 review session SI session [DATE] SI SESSION 9/2 SI S…" at bounding box center [480, 303] width 316 height 28
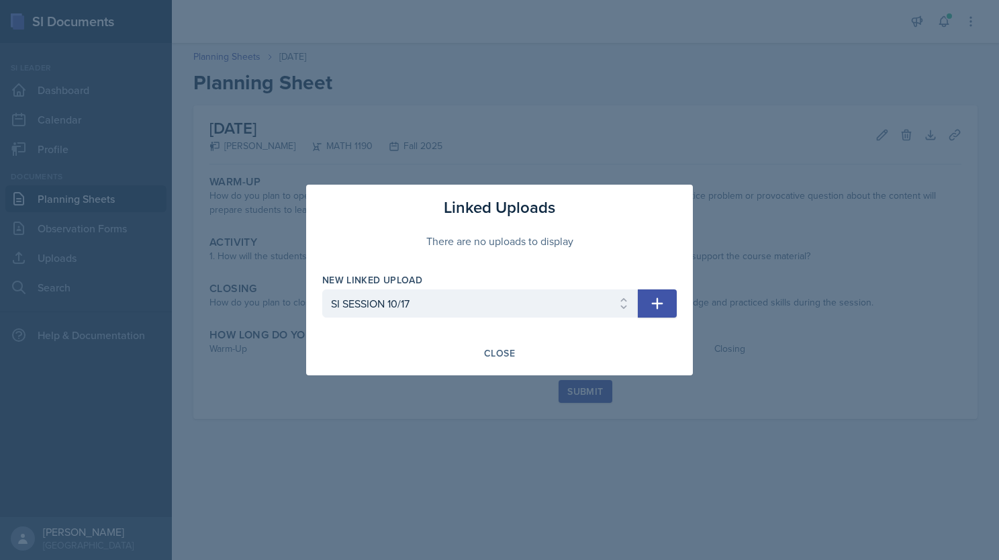
click at [653, 300] on icon "button" at bounding box center [657, 303] width 16 height 16
select select
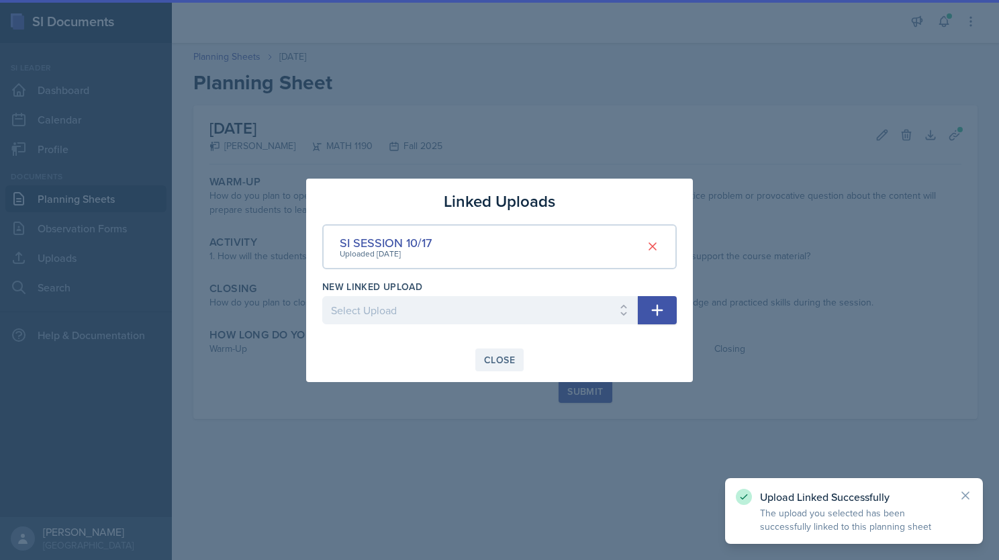
click at [500, 357] on div "Close" at bounding box center [499, 360] width 31 height 11
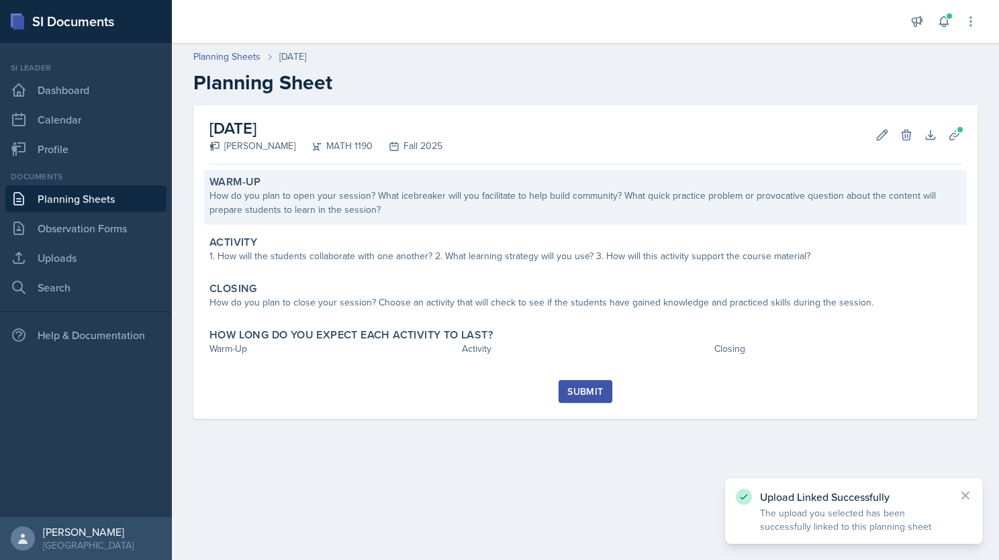
click at [405, 193] on div "How do you plan to open your session? What icebreaker will you facilitate to he…" at bounding box center [586, 203] width 752 height 28
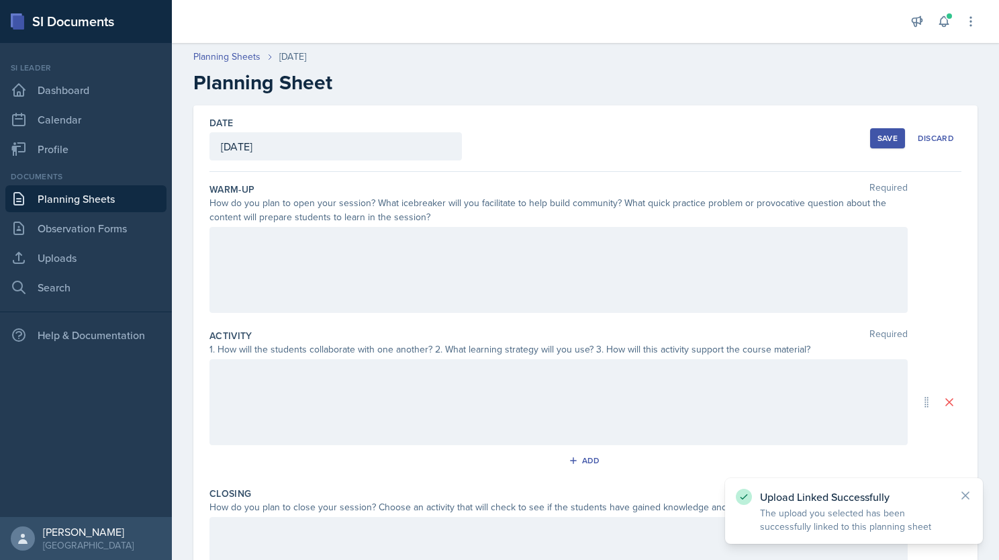
click at [538, 261] on div at bounding box center [559, 270] width 698 height 86
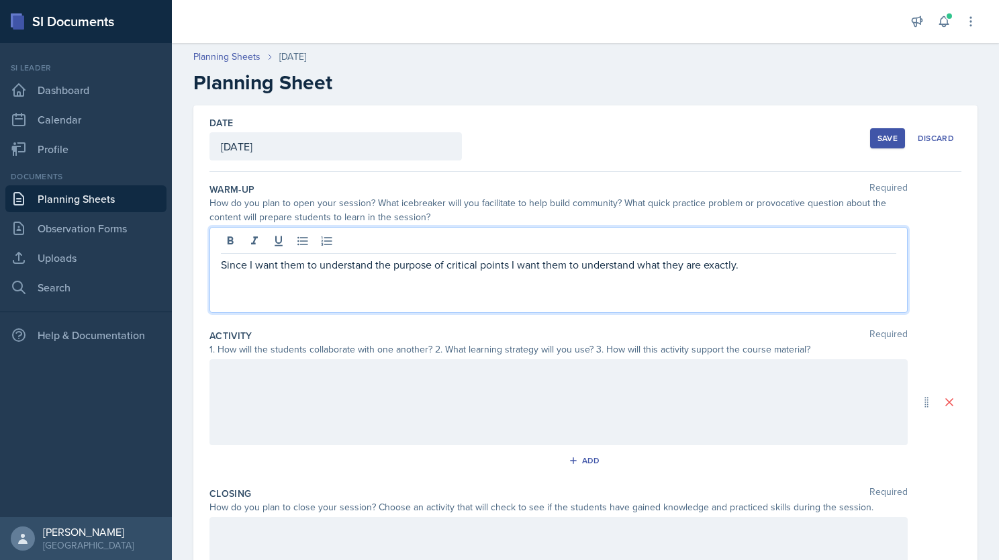
click at [768, 266] on p "Since I want them to understand the purpose of critical points I want them to u…" at bounding box center [559, 265] width 676 height 16
click at [455, 287] on p "Since I want them to understand the purpose of critical points, I want them to …" at bounding box center [559, 273] width 676 height 32
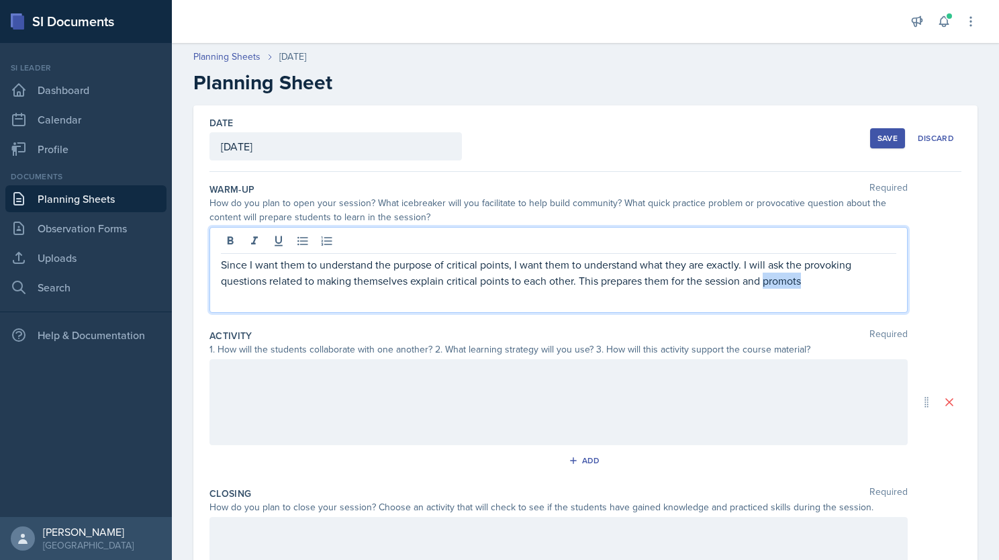
click at [790, 283] on p "Since I want them to understand the purpose of critical points, I want them to …" at bounding box center [559, 273] width 676 height 32
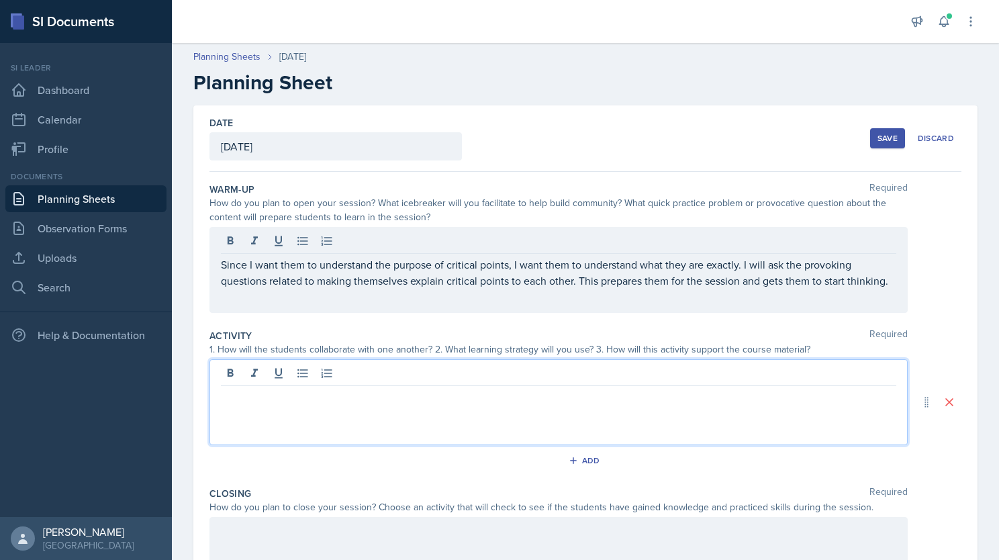
click at [331, 375] on div at bounding box center [559, 402] width 698 height 86
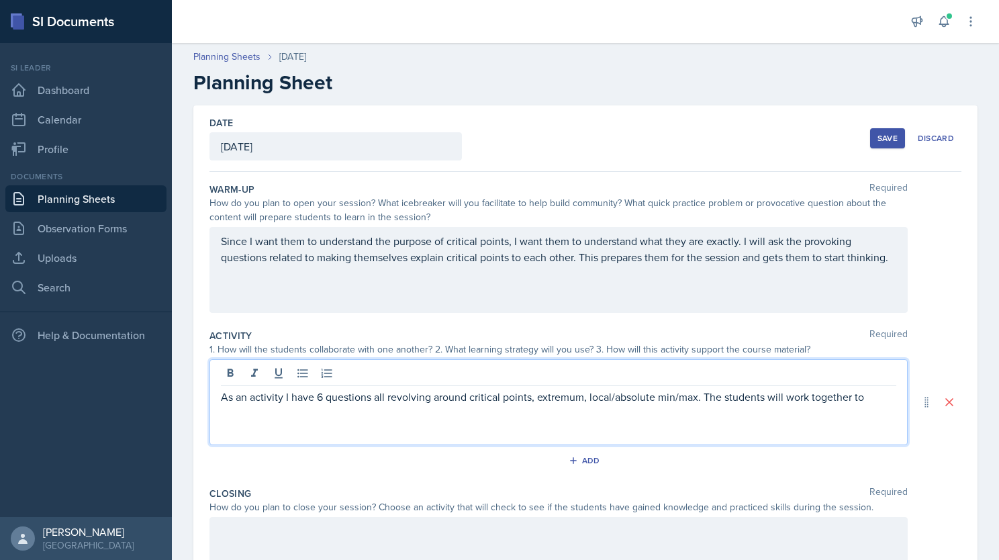
click at [889, 394] on div "As an activity I have 6 questions all revolving around critical points, extremu…" at bounding box center [559, 402] width 698 height 86
click at [870, 399] on p "As an activity I have 6 questions all revolving around critical points, extremu…" at bounding box center [559, 397] width 676 height 16
click at [441, 415] on p "As an activity I have 6 questions all revolving around critical points, extremu…" at bounding box center [559, 405] width 676 height 32
click at [398, 412] on p "As an activity I have 6 questions all revolving around critical points, extremu…" at bounding box center [559, 405] width 676 height 32
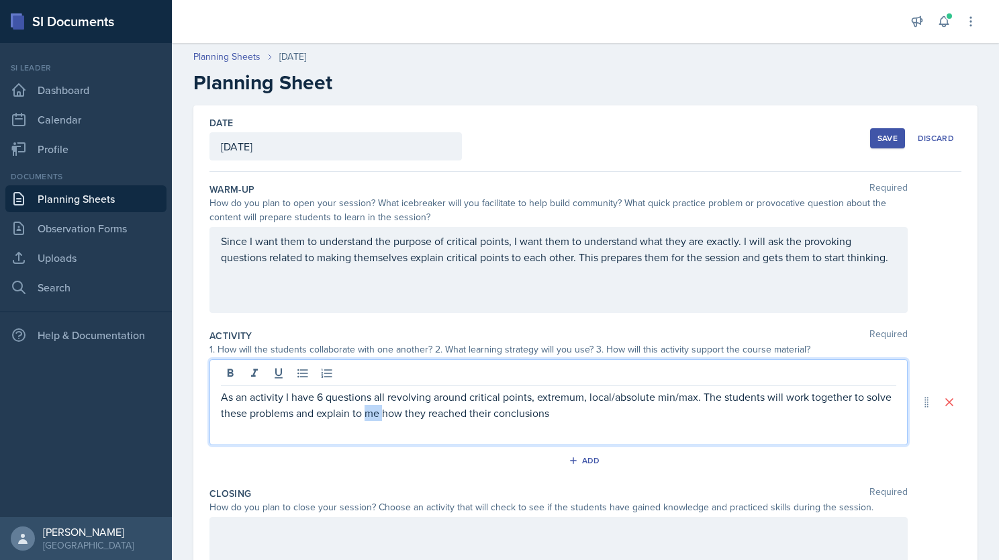
click at [398, 412] on p "As an activity I have 6 questions all revolving around critical points, extremu…" at bounding box center [559, 405] width 676 height 32
click at [853, 396] on p "As an activity I have 6 questions all revolving around critical points, extremu…" at bounding box center [559, 405] width 676 height 32
click at [717, 417] on p "As an activity I have 6 questions all revolving around critical points, extremu…" at bounding box center [559, 405] width 676 height 32
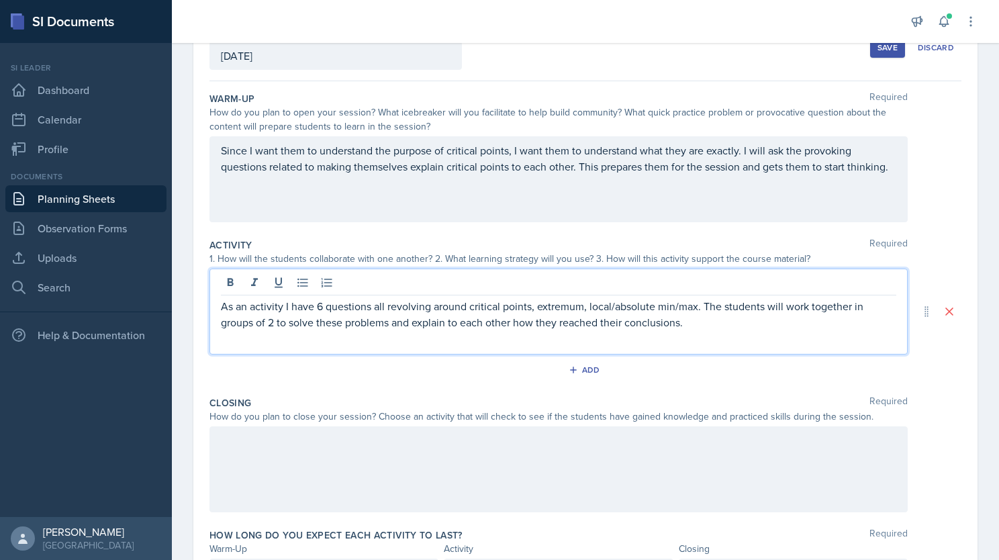
scroll to position [170, 0]
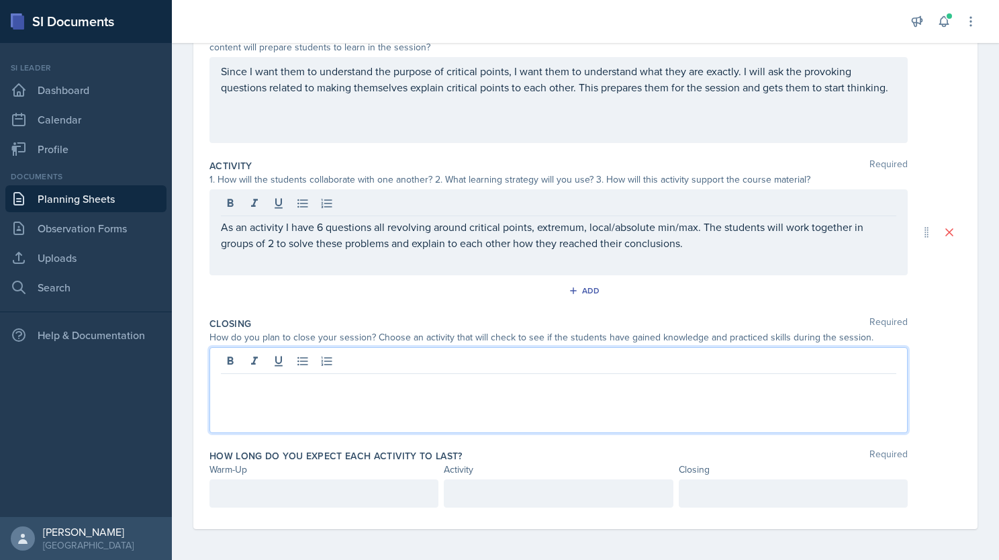
click at [281, 361] on div at bounding box center [559, 390] width 698 height 86
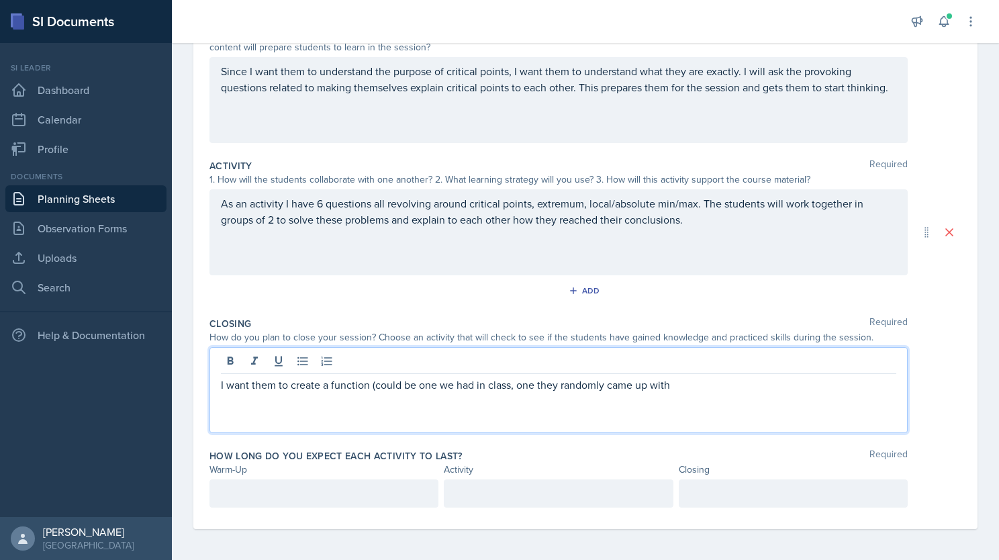
click at [700, 387] on p "I want them to create a function (could be one we had in class, one they random…" at bounding box center [559, 385] width 676 height 16
click at [510, 382] on p "I want them to create a function (could be one we had in class, one they random…" at bounding box center [559, 385] width 676 height 16
click at [697, 383] on p "I want them to create a function (could be one we had in class or one they rand…" at bounding box center [559, 385] width 676 height 16
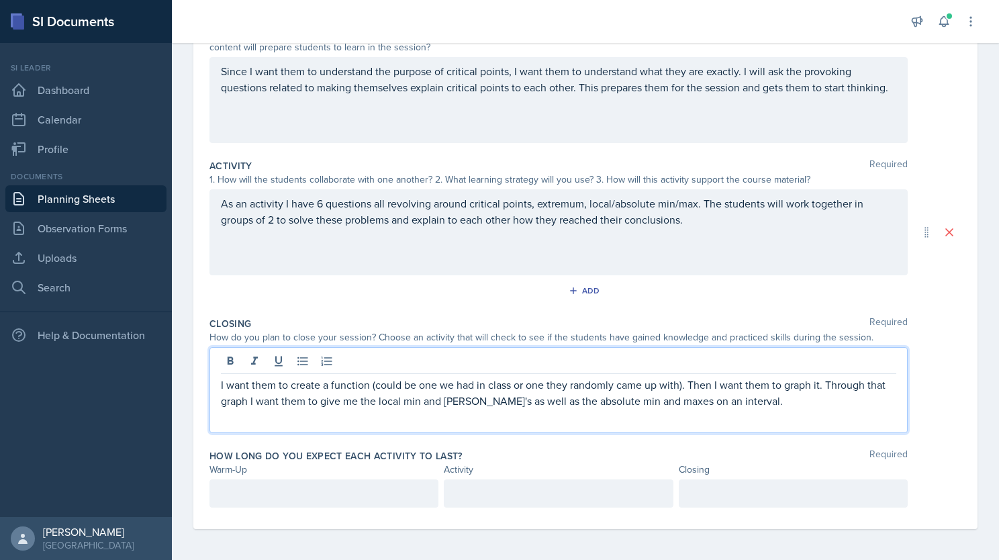
click at [740, 404] on p "I want them to create a function (could be one we had in class or one they rand…" at bounding box center [559, 393] width 676 height 32
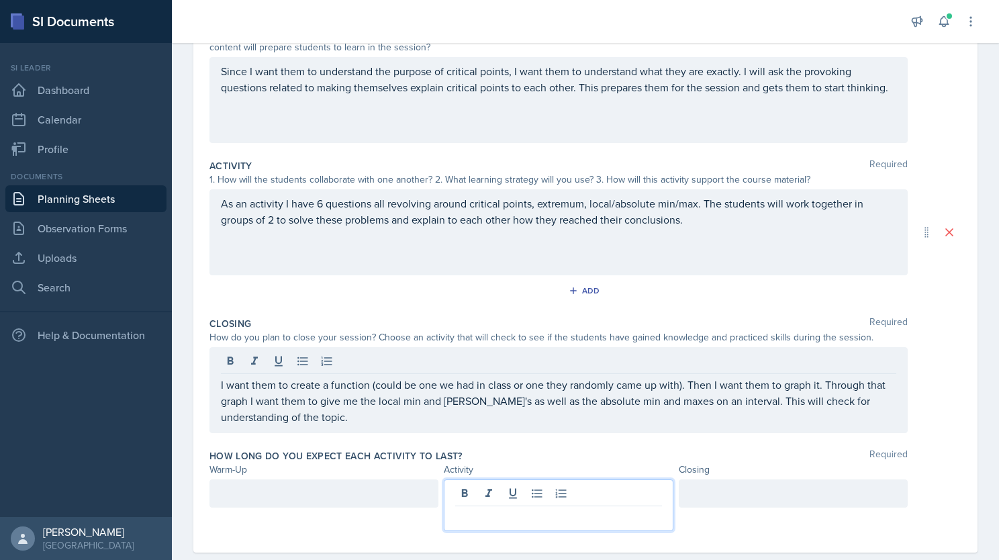
click at [584, 492] on div at bounding box center [558, 505] width 229 height 52
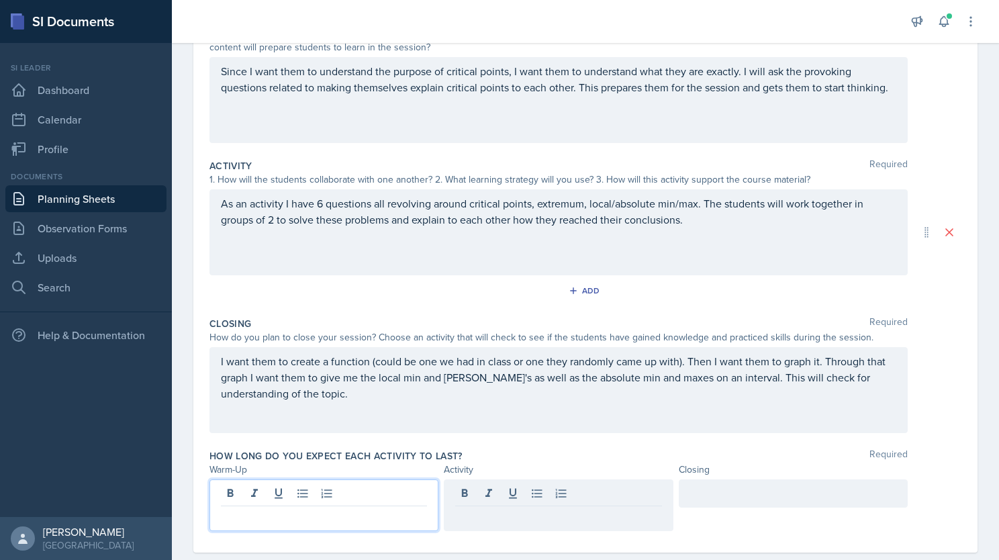
click at [303, 498] on div at bounding box center [324, 505] width 229 height 52
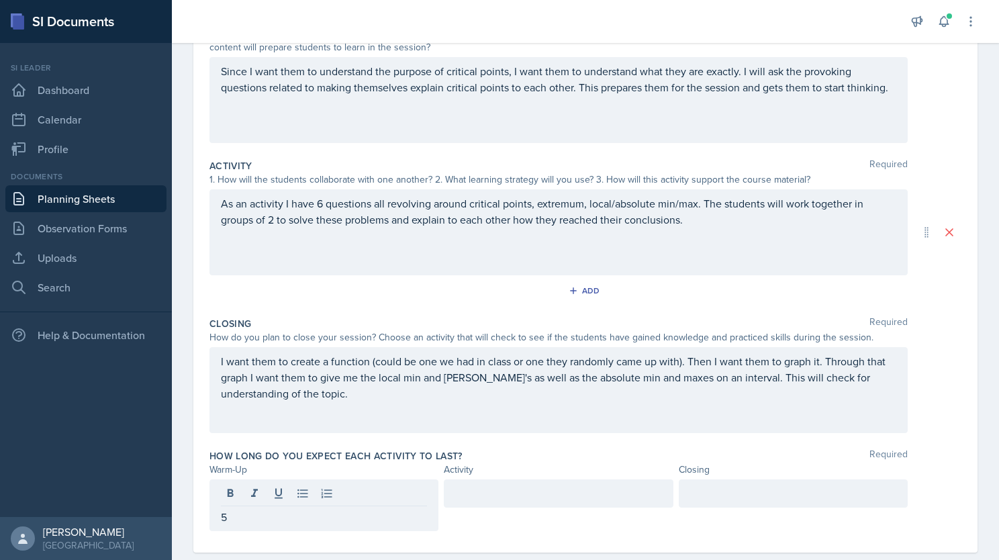
click at [508, 502] on div at bounding box center [558, 493] width 229 height 28
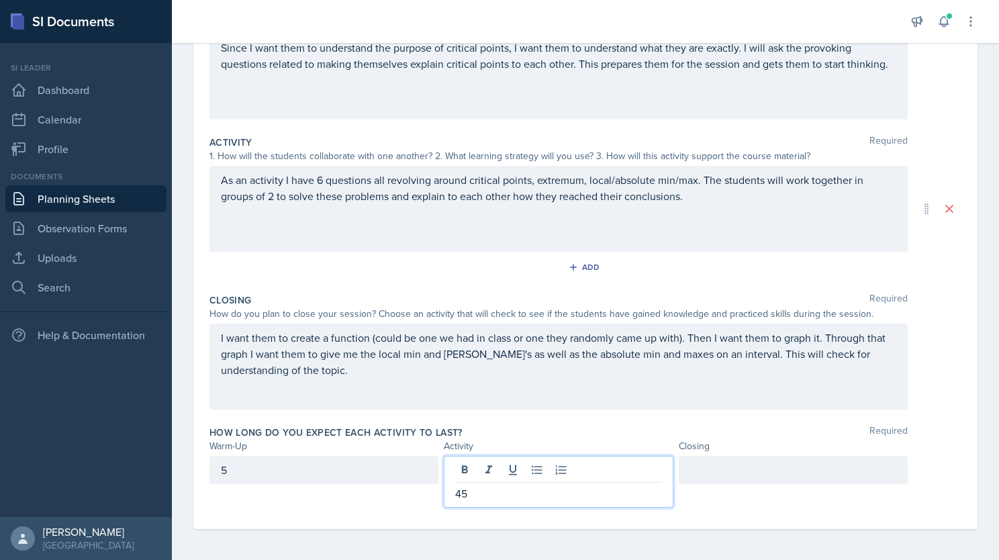
click at [763, 465] on div at bounding box center [793, 470] width 229 height 28
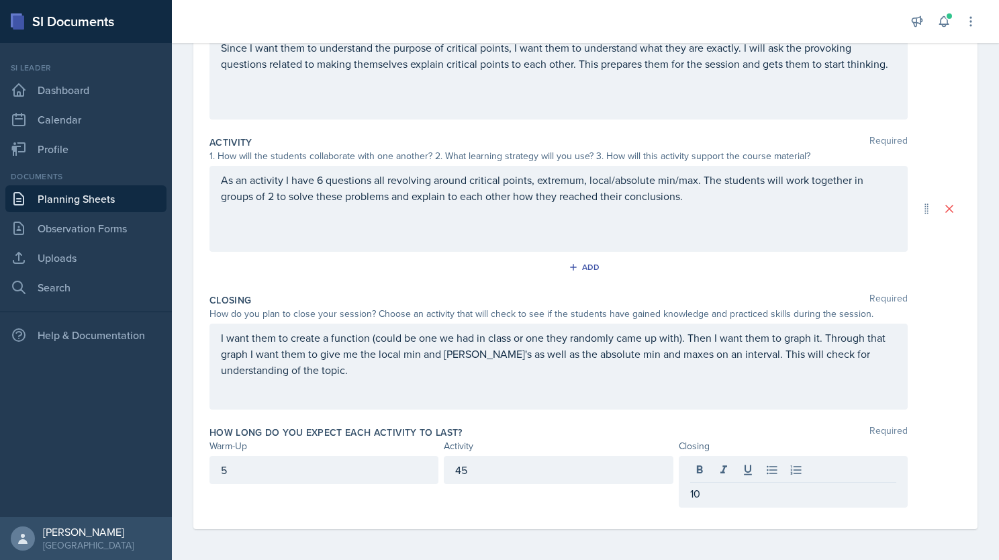
click at [342, 377] on div "I want them to create a function (could be one we had in class or one they rand…" at bounding box center [559, 367] width 698 height 86
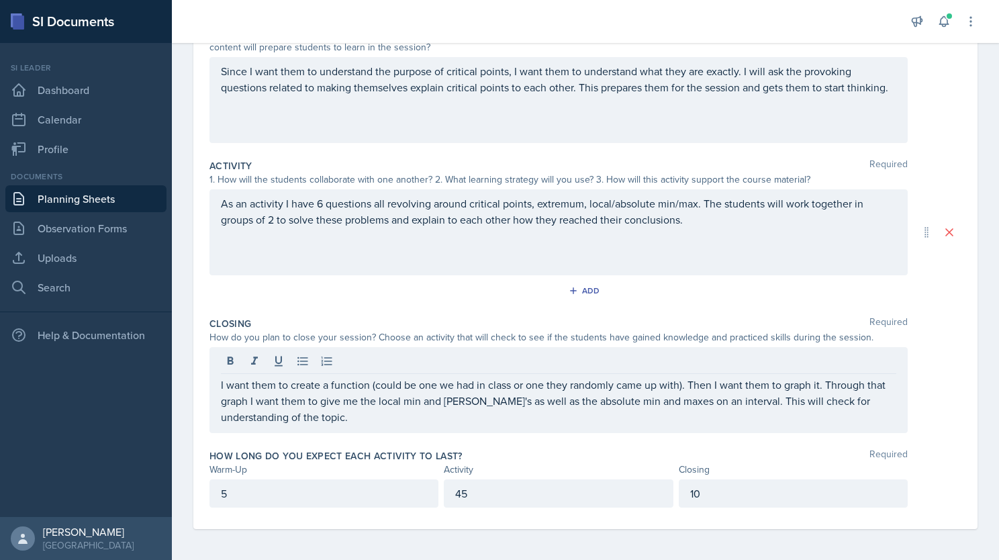
click at [710, 228] on div "As an activity I have 6 questions all revolving around critical points, extremu…" at bounding box center [559, 232] width 698 height 86
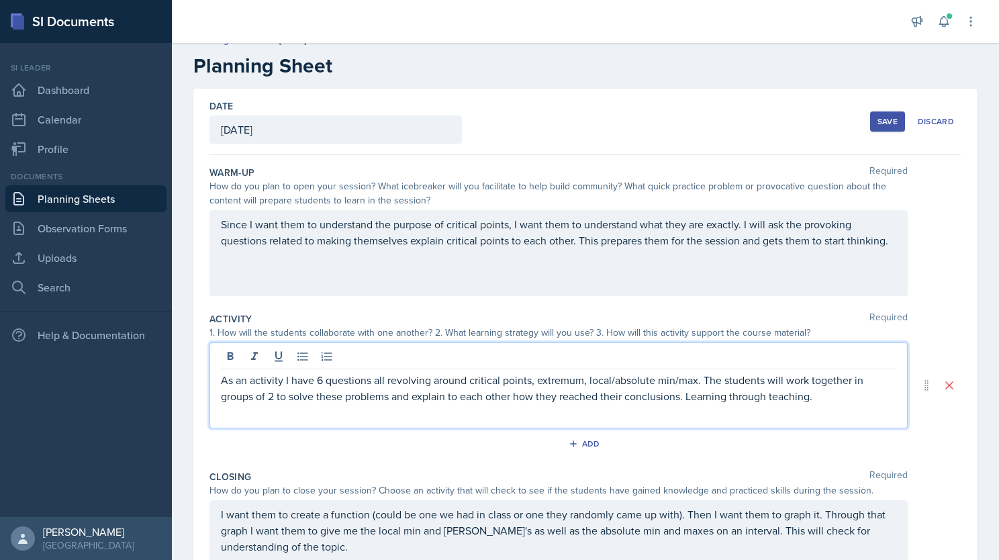
scroll to position [0, 0]
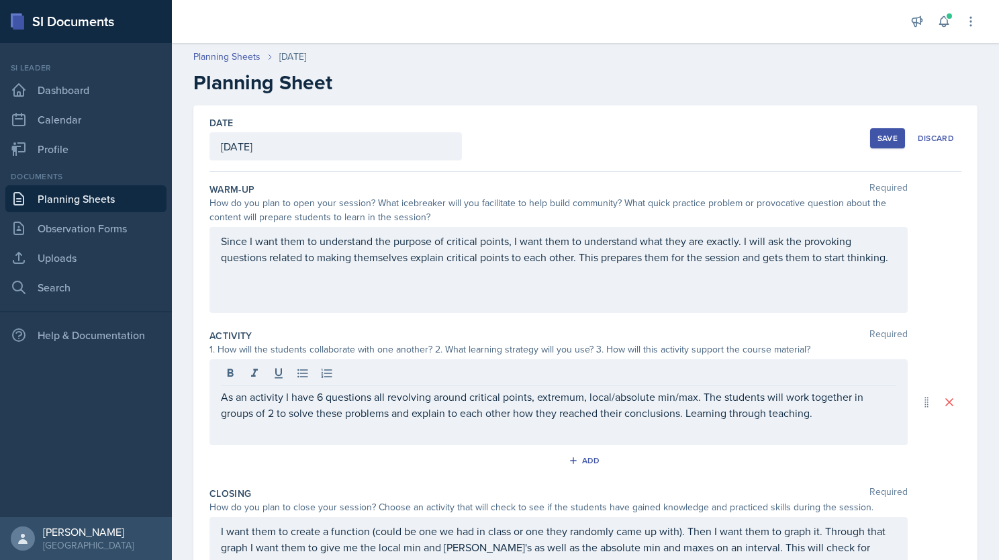
click at [881, 138] on div "Save" at bounding box center [888, 138] width 20 height 11
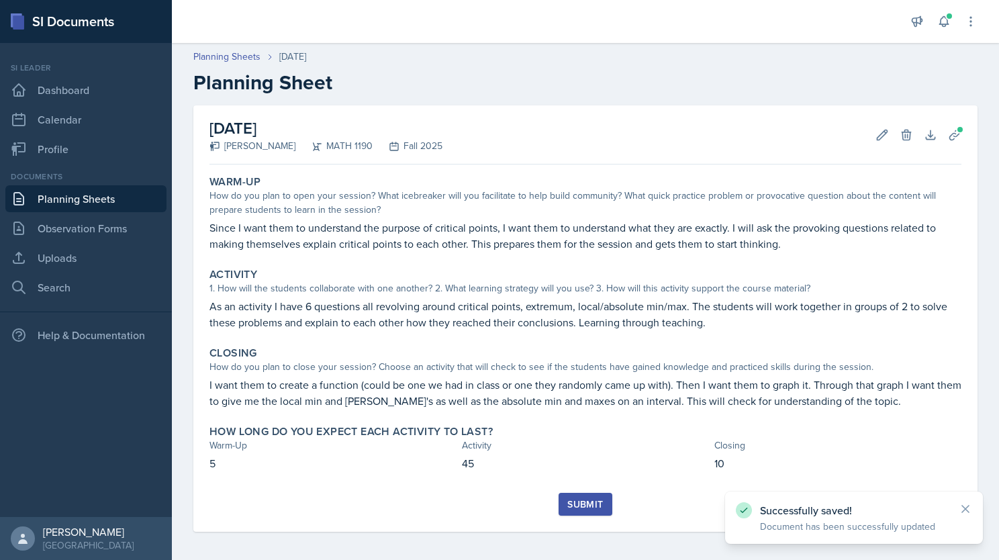
click at [81, 201] on link "Planning Sheets" at bounding box center [85, 198] width 161 height 27
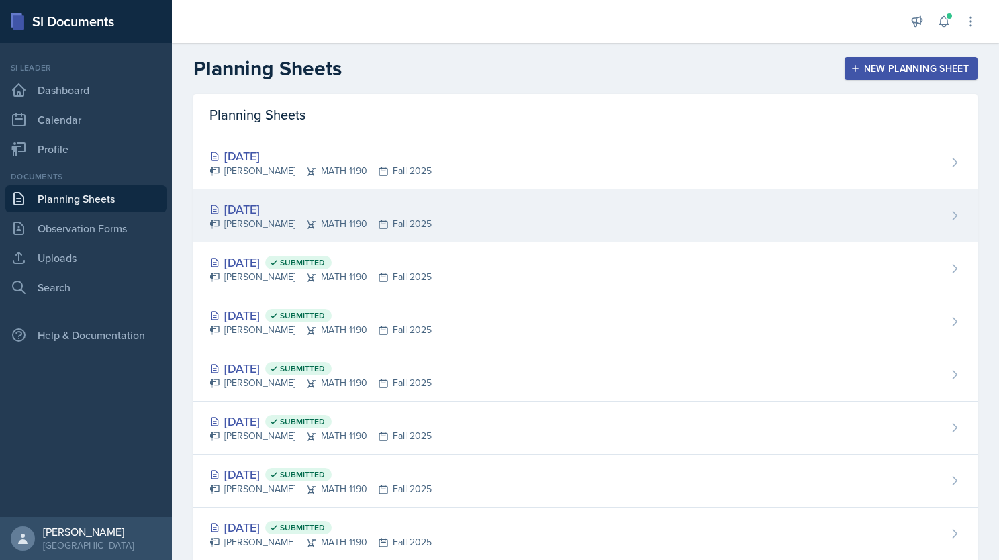
click at [451, 203] on div "[DATE] [PERSON_NAME] MATH 1190 Fall 2025" at bounding box center [585, 215] width 784 height 53
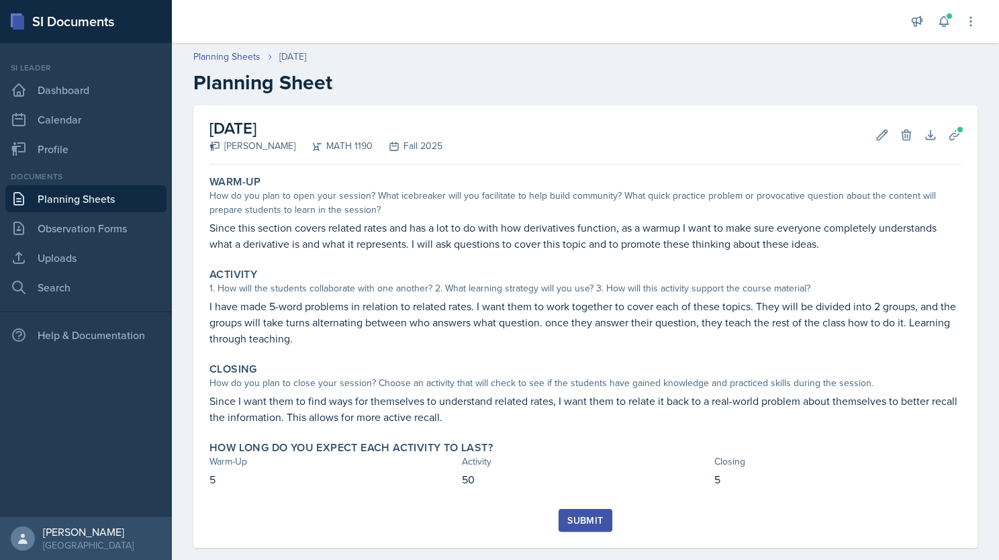
click at [578, 516] on div "Submit" at bounding box center [585, 520] width 36 height 11
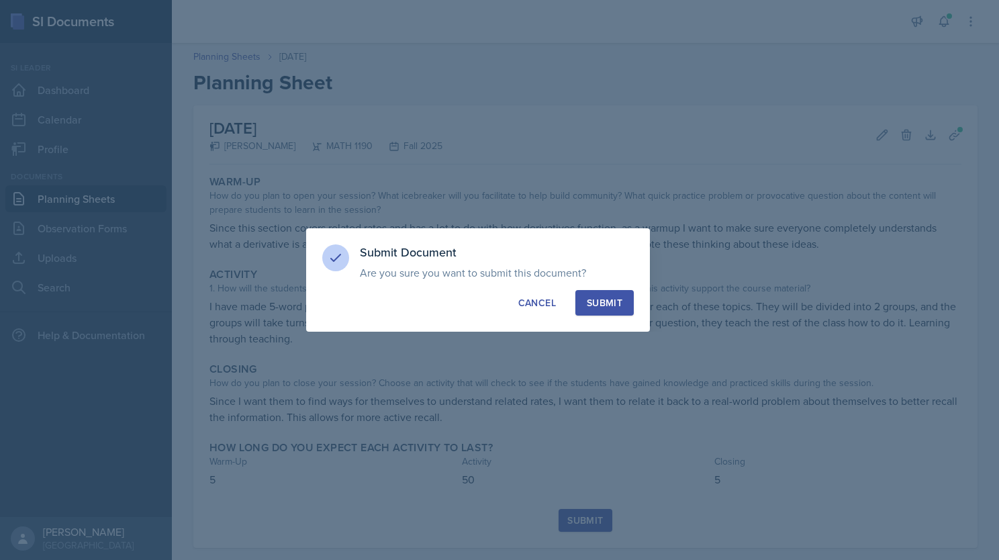
click at [606, 298] on div "Submit" at bounding box center [605, 302] width 36 height 13
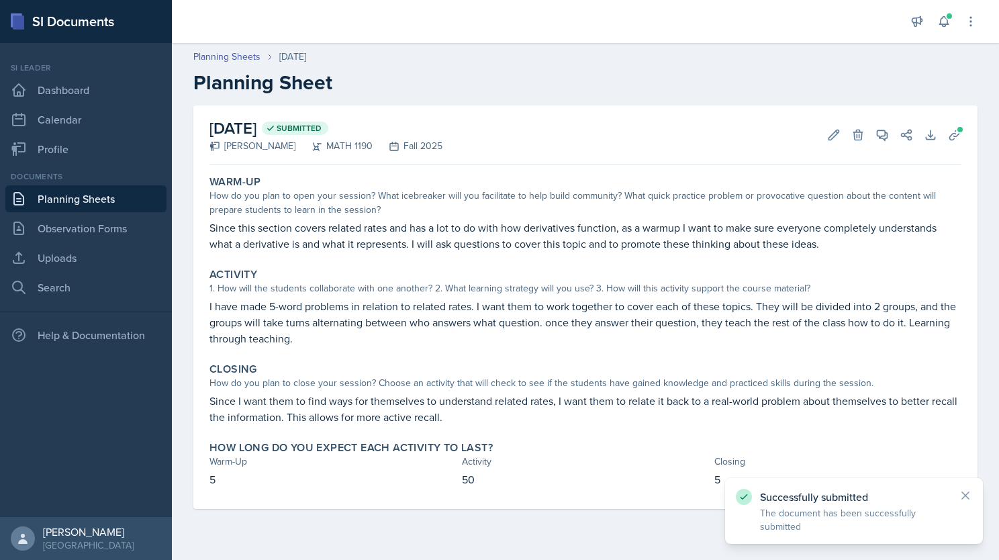
click at [79, 200] on link "Planning Sheets" at bounding box center [85, 198] width 161 height 27
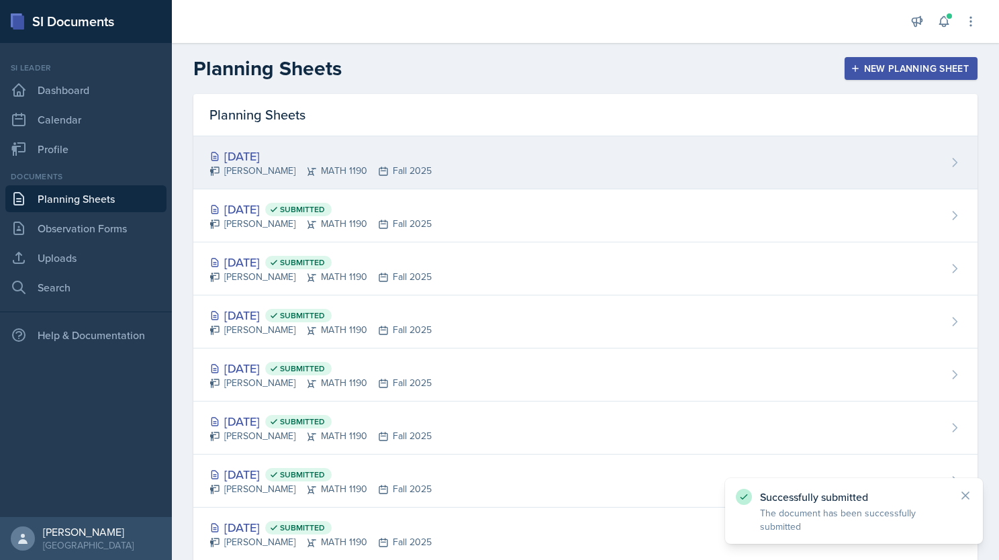
click at [424, 144] on div "[DATE] [PERSON_NAME] MATH 1190 Fall 2025" at bounding box center [585, 162] width 784 height 53
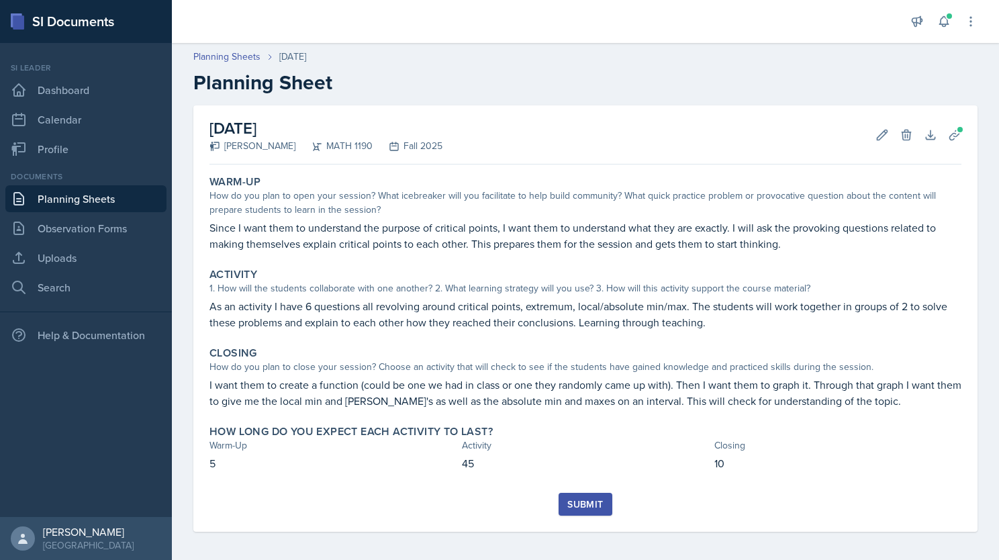
click at [594, 499] on div "Submit" at bounding box center [585, 504] width 36 height 11
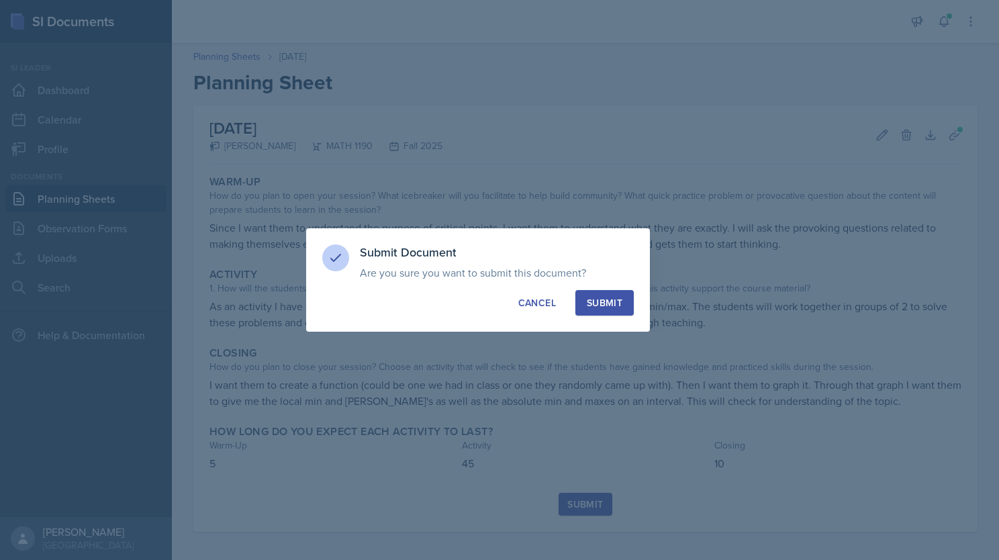
click at [592, 298] on div "Submit" at bounding box center [605, 302] width 36 height 13
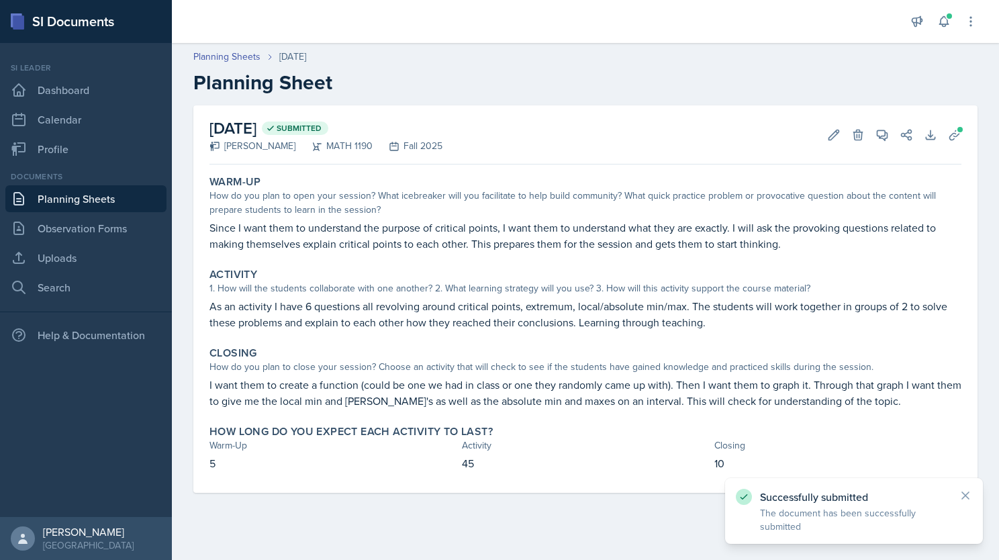
click at [48, 189] on link "Planning Sheets" at bounding box center [85, 198] width 161 height 27
